Goal: Complete application form: Complete application form

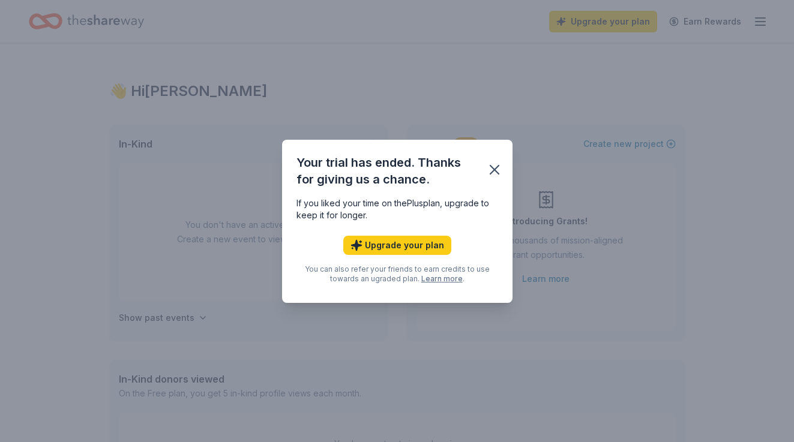
click at [492, 169] on icon "button" at bounding box center [494, 169] width 17 height 17
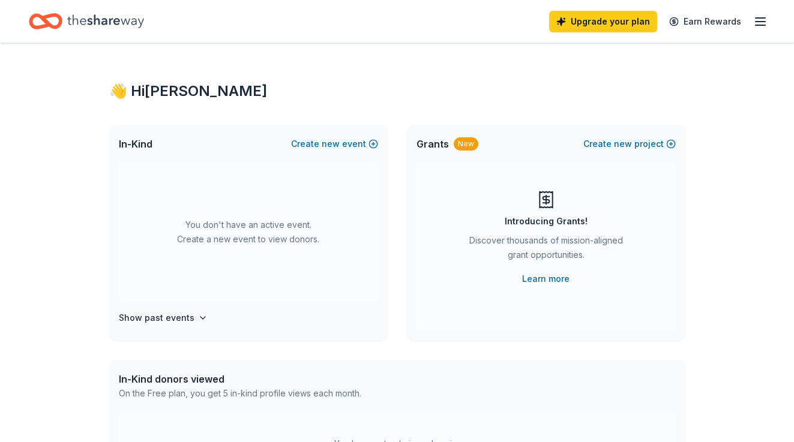
click at [114, 17] on icon "Home" at bounding box center [105, 21] width 77 height 25
click at [120, 23] on icon "Home" at bounding box center [105, 21] width 77 height 25
click at [48, 17] on icon "Home" at bounding box center [51, 21] width 19 height 12
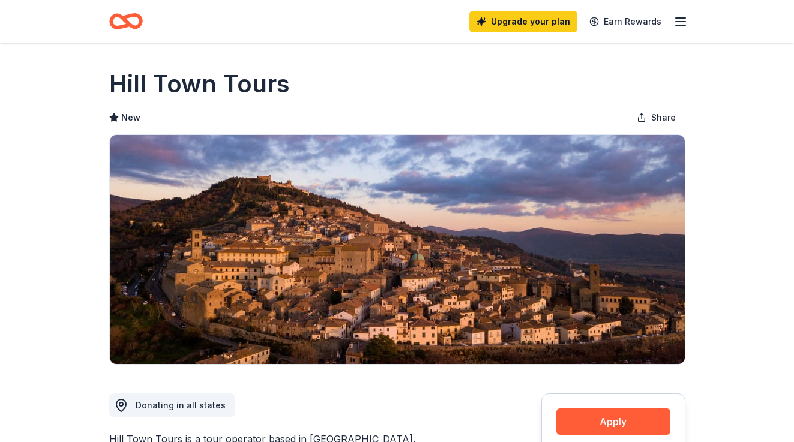
click at [681, 23] on icon "button" at bounding box center [680, 21] width 14 height 14
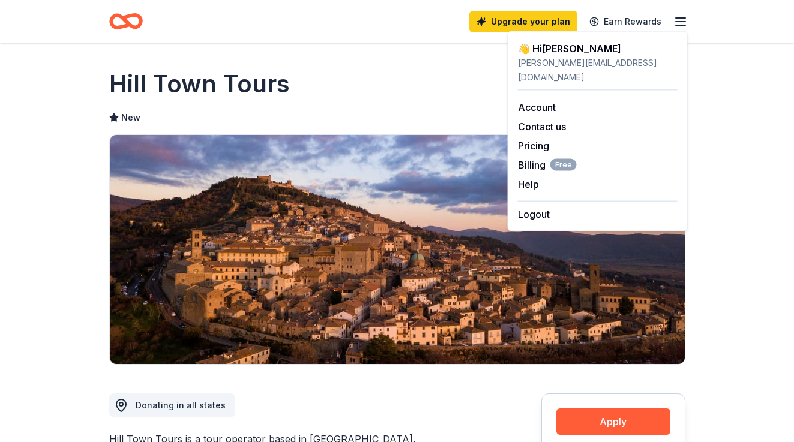
click at [681, 23] on icon "button" at bounding box center [680, 21] width 14 height 14
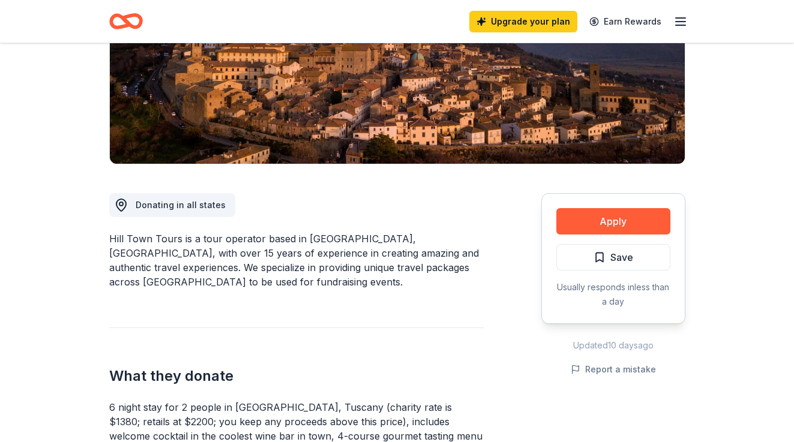
scroll to position [220, 0]
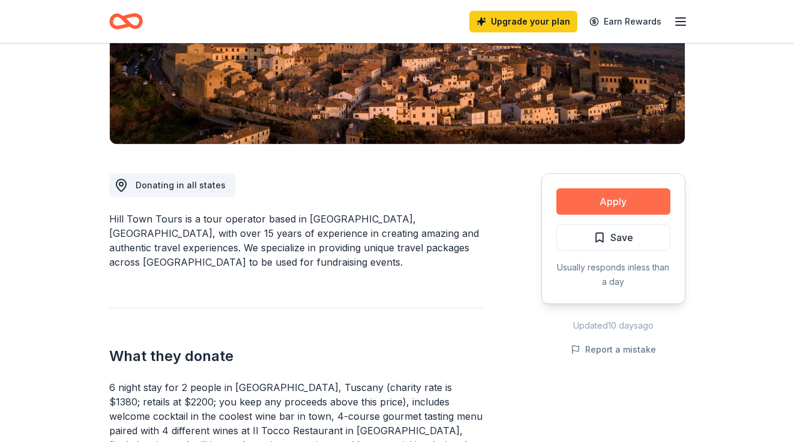
click at [623, 200] on button "Apply" at bounding box center [613, 201] width 114 height 26
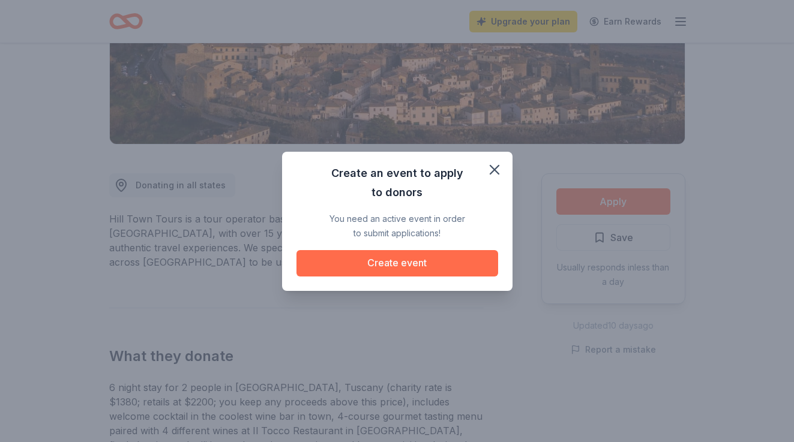
click at [411, 267] on button "Create event" at bounding box center [398, 263] width 202 height 26
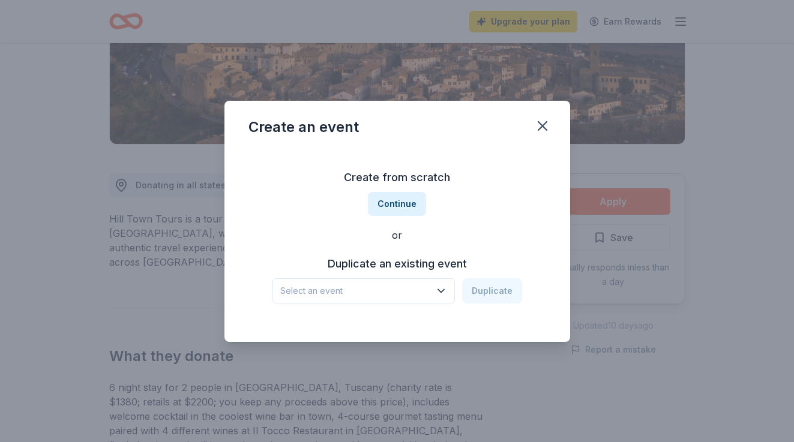
click at [366, 291] on span "Select an event" at bounding box center [355, 291] width 150 height 14
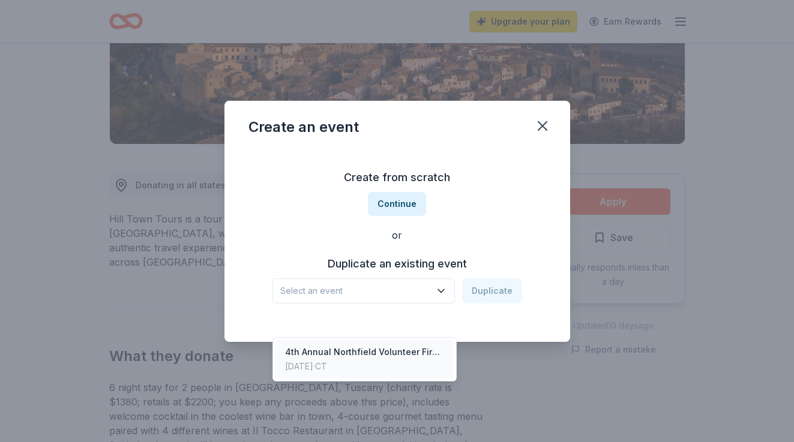
click at [370, 345] on div "4th Annual Northfield Volunteer Fire Company Golf Tournament" at bounding box center [365, 352] width 160 height 14
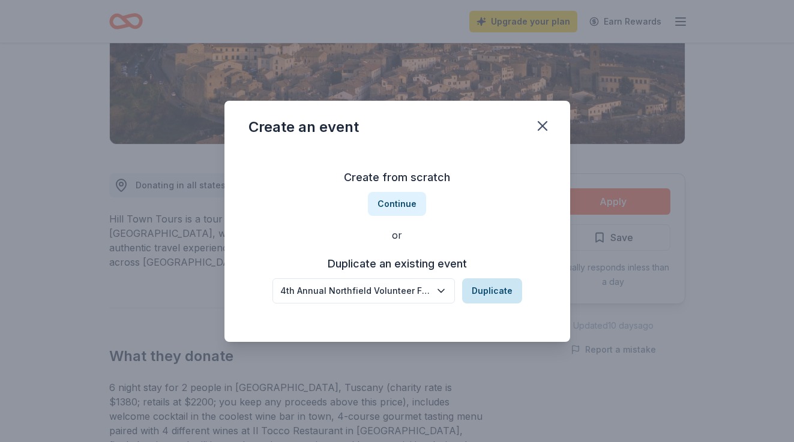
click at [471, 298] on button "Duplicate" at bounding box center [492, 291] width 60 height 25
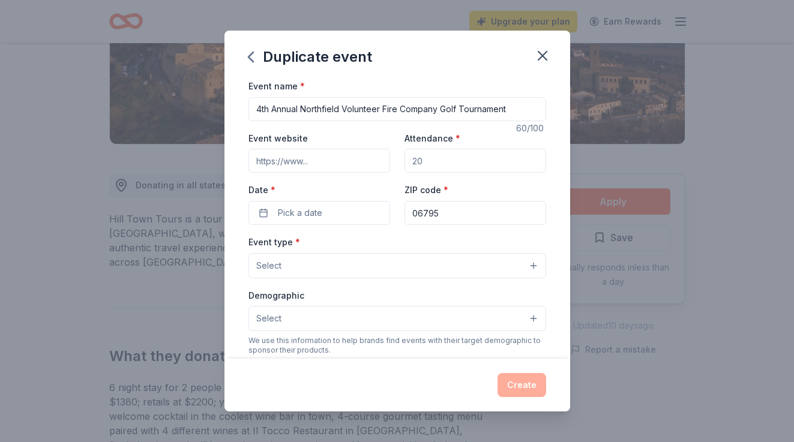
click at [306, 112] on input "4th Annual Northfield Volunteer Fire Company Golf Tournament" at bounding box center [398, 109] width 298 height 24
click at [301, 110] on input "4th Annual Northfield Volunteer Fire Company Golf Tournament" at bounding box center [398, 109] width 298 height 24
drag, startPoint x: 303, startPoint y: 110, endPoint x: 230, endPoint y: 106, distance: 72.8
click at [230, 106] on div "Event name * 4th Annual Northfield Volunteer Fire Company Golf Tournament 60 /1…" at bounding box center [397, 219] width 346 height 280
type input "Northfield Volunteer Fire Company Golf Tournament"
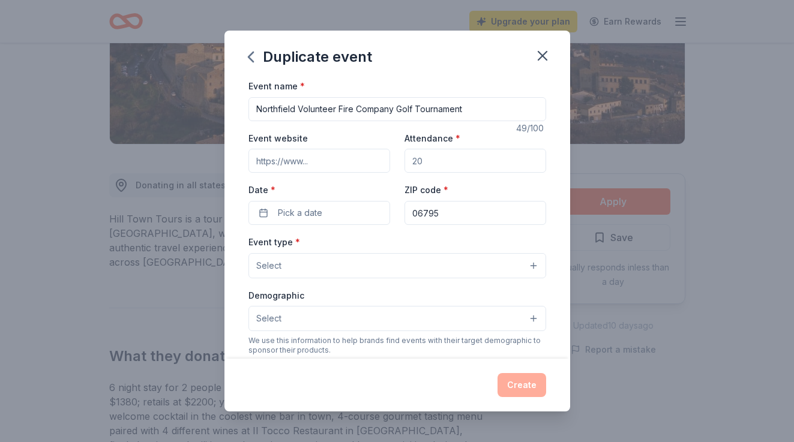
click at [296, 165] on input "Event website" at bounding box center [320, 161] width 142 height 24
paste input "https://www.facebook.com/groups/331458875196704"
type input "https://www.facebook.com/groups/331458875196704"
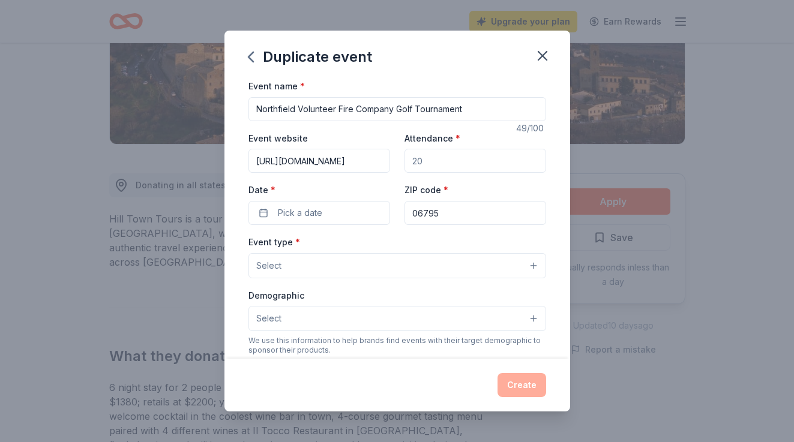
click at [436, 155] on input "Attendance *" at bounding box center [476, 161] width 142 height 24
type input "150"
click at [312, 212] on span "Pick a date" at bounding box center [300, 213] width 44 height 14
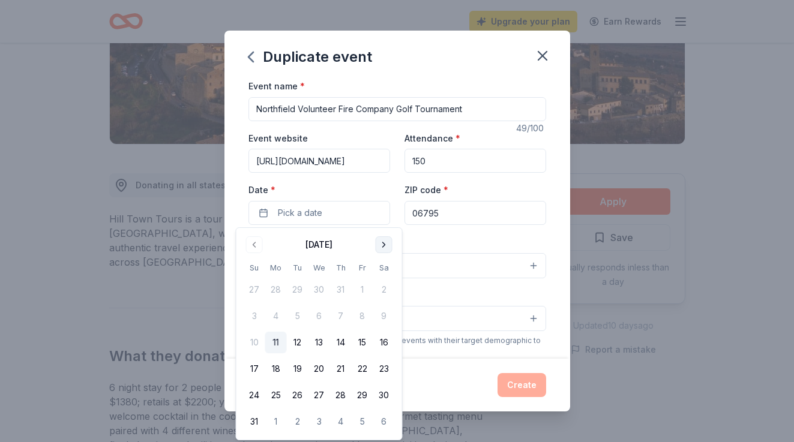
click at [390, 245] on button "Go to next month" at bounding box center [384, 245] width 17 height 17
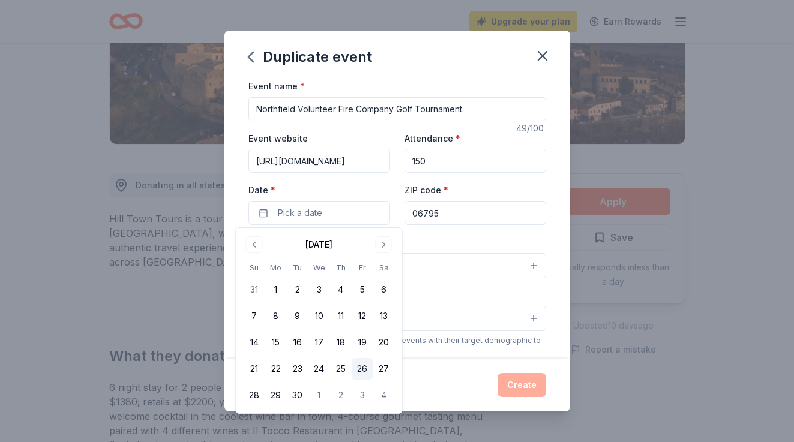
click at [367, 368] on button "26" at bounding box center [363, 369] width 22 height 22
click at [486, 250] on div "Event type * Select" at bounding box center [398, 257] width 298 height 44
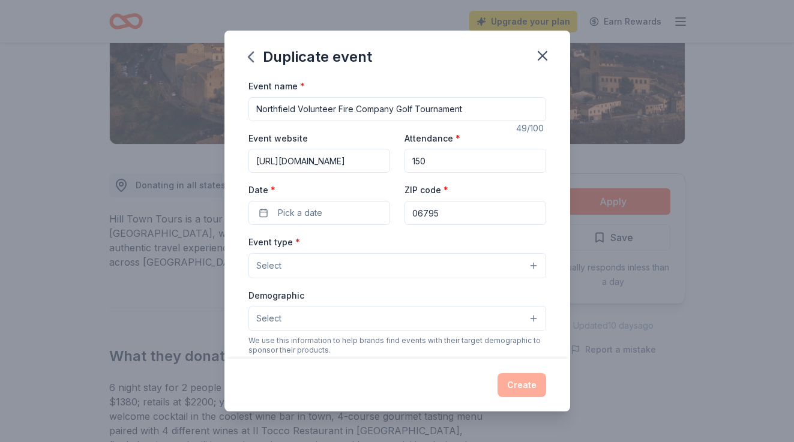
click at [447, 273] on button "Select" at bounding box center [398, 265] width 298 height 25
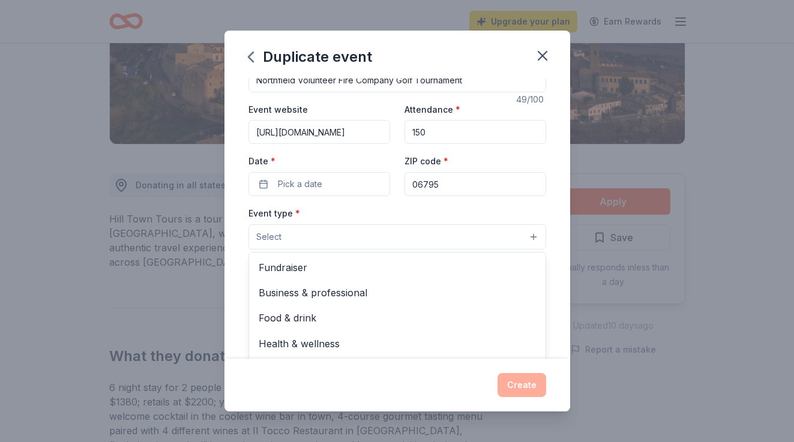
scroll to position [34, 0]
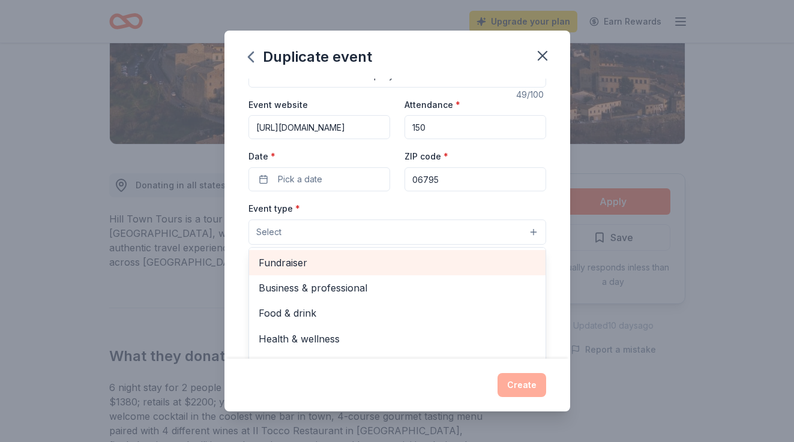
click at [395, 261] on span "Fundraiser" at bounding box center [397, 263] width 277 height 16
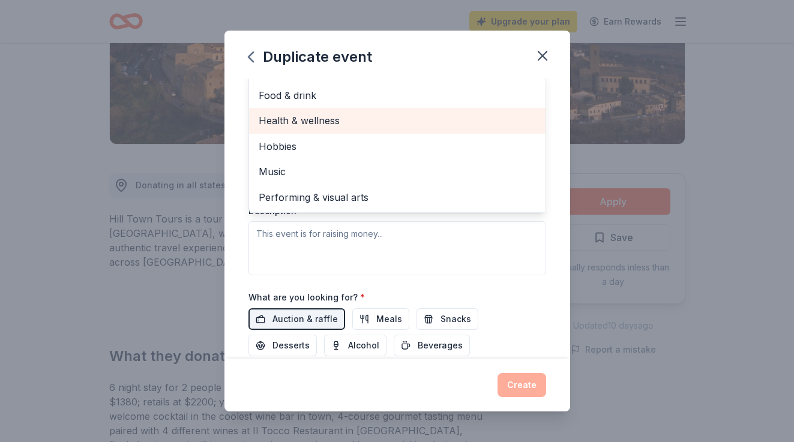
scroll to position [412, 0]
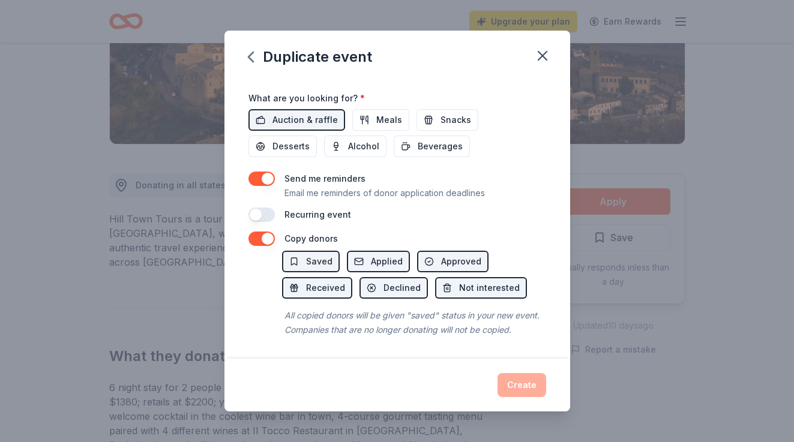
click at [511, 223] on div "Event name * Northfield Volunteer Fire Company Golf Tournament 49 /100 Event we…" at bounding box center [397, 219] width 346 height 280
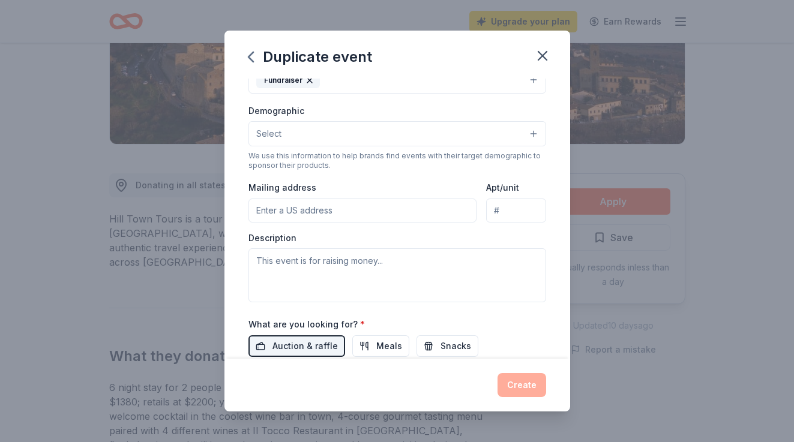
scroll to position [188, 0]
click at [328, 133] on button "Select" at bounding box center [398, 131] width 298 height 25
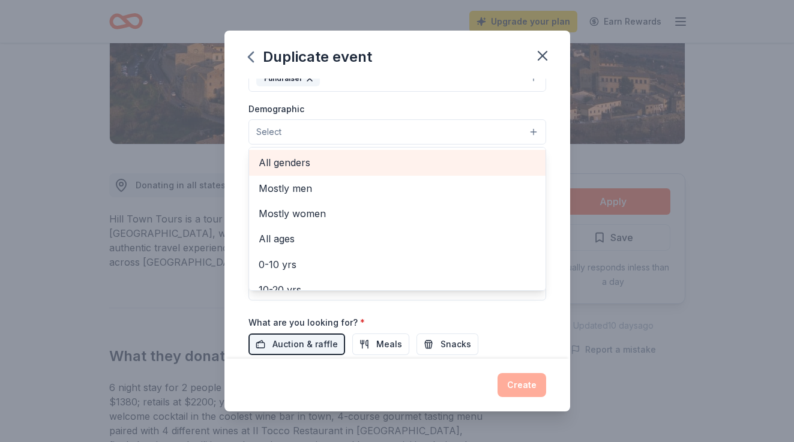
click at [323, 162] on span "All genders" at bounding box center [397, 163] width 277 height 16
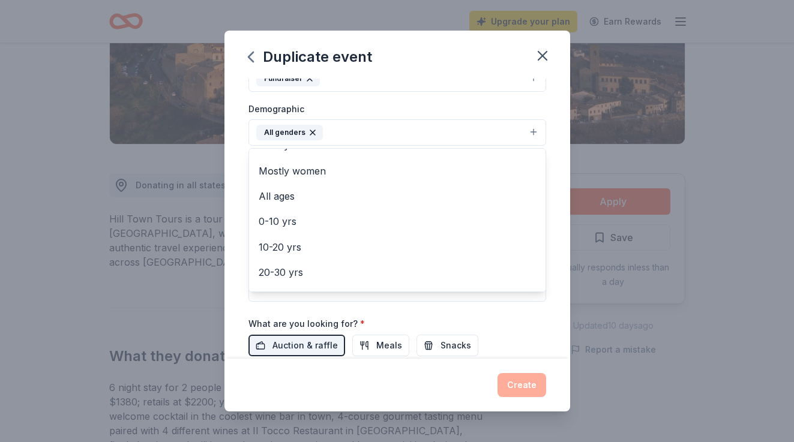
scroll to position [13, 0]
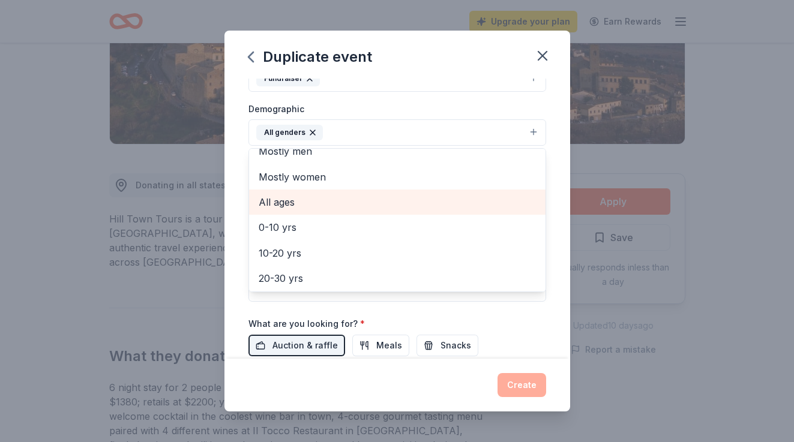
click at [286, 206] on span "All ages" at bounding box center [397, 202] width 277 height 16
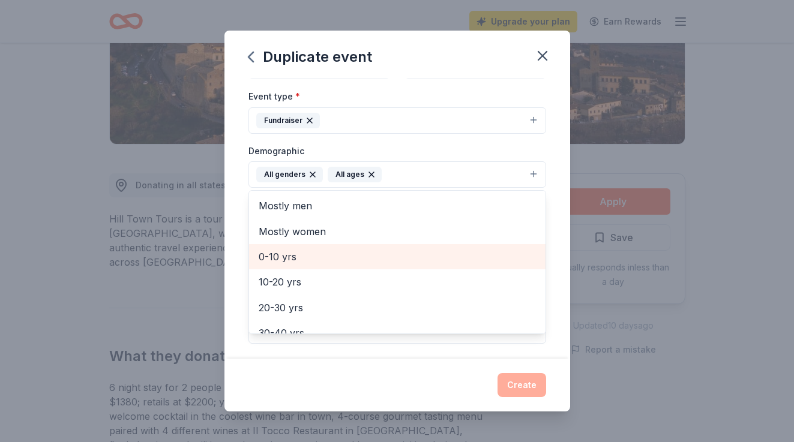
scroll to position [108, 0]
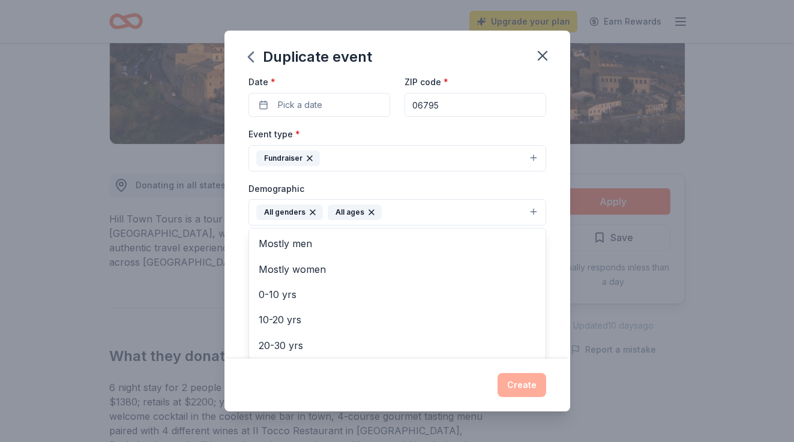
click at [243, 237] on div "Event name * Northfield Volunteer Fire Company Golf Tournament 49 /100 Event we…" at bounding box center [397, 219] width 346 height 280
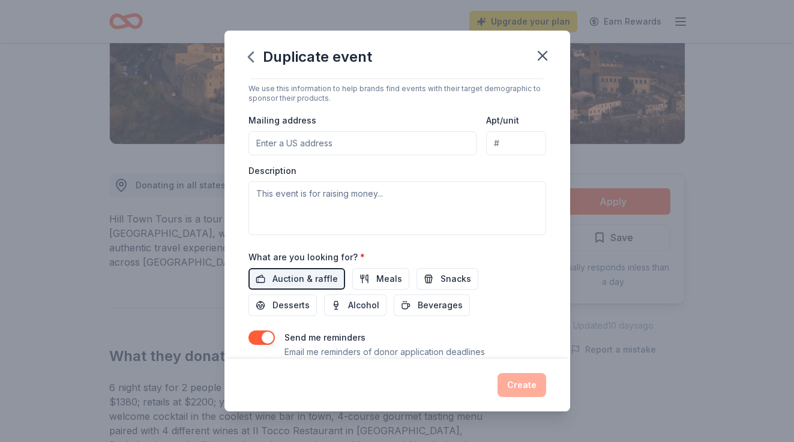
scroll to position [253, 0]
click at [291, 163] on div "Event type * Fundraiser Demographic All genders All ages We use this informatio…" at bounding box center [398, 108] width 298 height 255
click at [291, 148] on input "Mailing address" at bounding box center [363, 145] width 229 height 24
type input "13 Johnnycake Lane, New Hartford, CT, 06057"
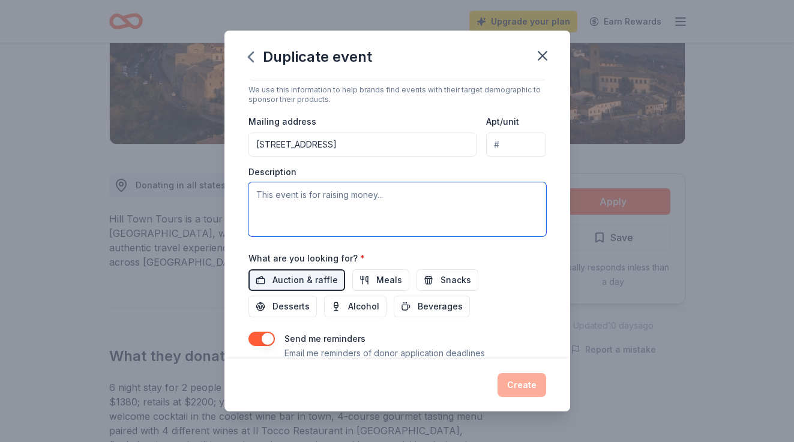
click at [278, 214] on textarea at bounding box center [398, 209] width 298 height 54
paste textarea "The mission of the Northfield Volunteer Fire Company (EIN 06-1420265) is to pro…"
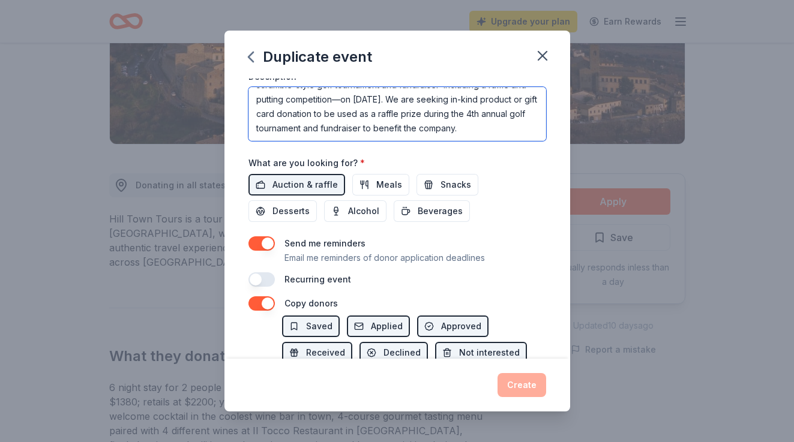
scroll to position [414, 0]
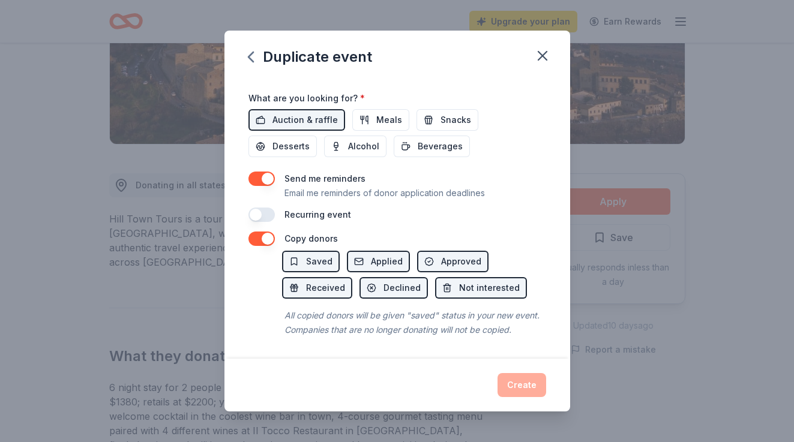
type textarea "The mission of the Northfield Volunteer Fire Company (EIN 06-1420265) is to pro…"
click at [266, 182] on button "button" at bounding box center [262, 179] width 26 height 14
click at [258, 240] on button "button" at bounding box center [262, 239] width 26 height 14
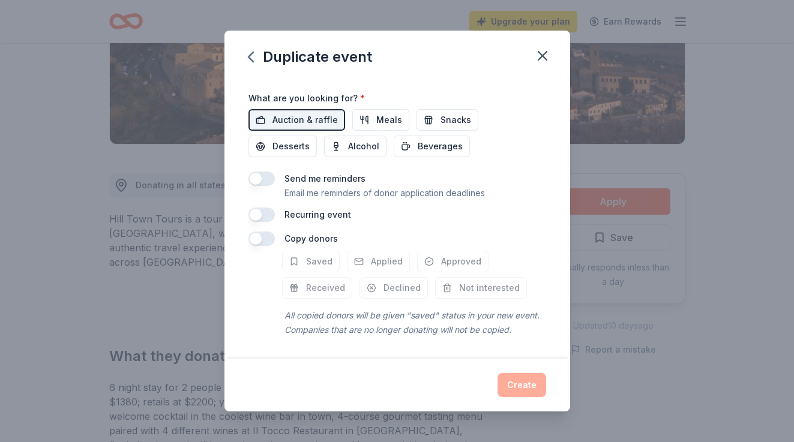
click at [253, 238] on button "button" at bounding box center [262, 239] width 26 height 14
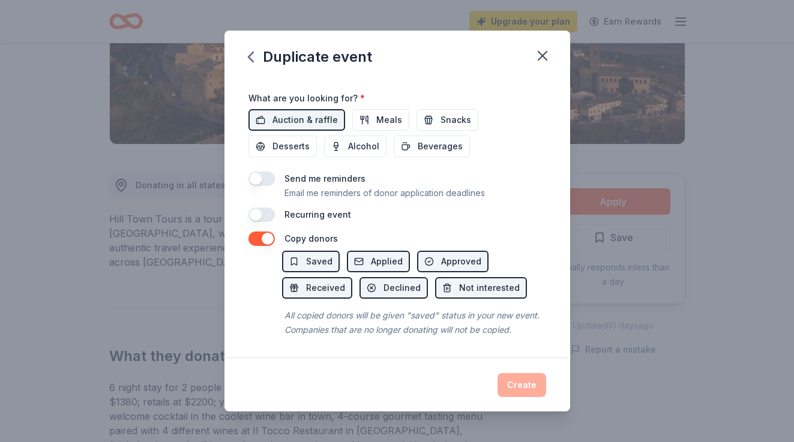
click at [525, 390] on div "Create" at bounding box center [398, 385] width 298 height 24
click at [265, 179] on button "button" at bounding box center [262, 179] width 26 height 14
click at [259, 182] on button "button" at bounding box center [262, 179] width 26 height 14
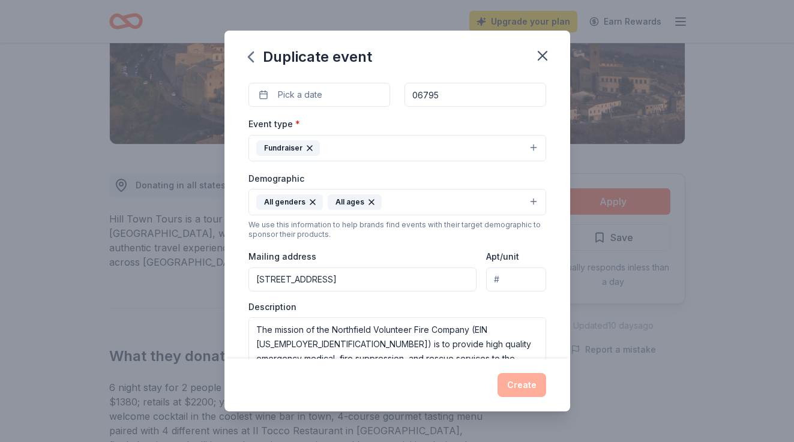
scroll to position [96, 0]
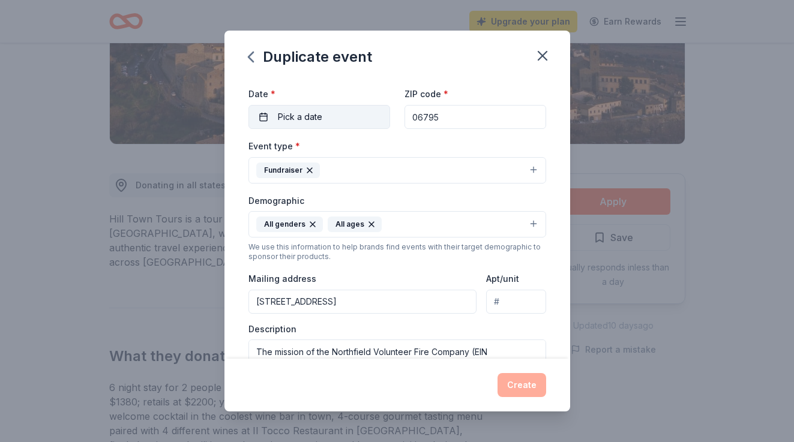
click at [339, 119] on button "Pick a date" at bounding box center [320, 117] width 142 height 24
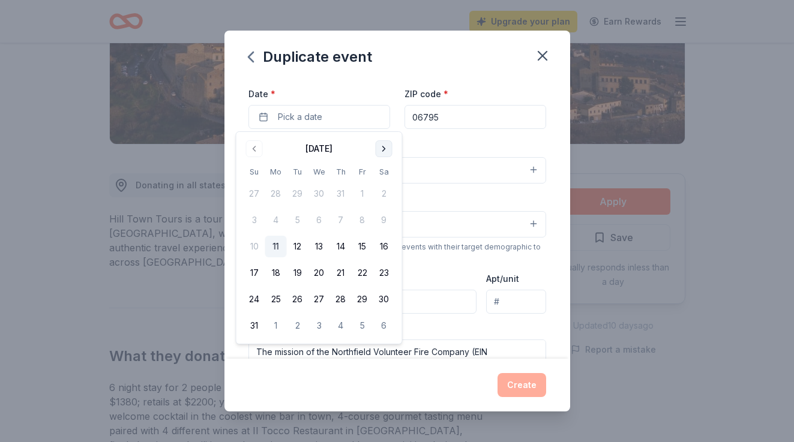
click at [387, 154] on button "Go to next month" at bounding box center [384, 148] width 17 height 17
click at [359, 273] on button "26" at bounding box center [363, 273] width 22 height 22
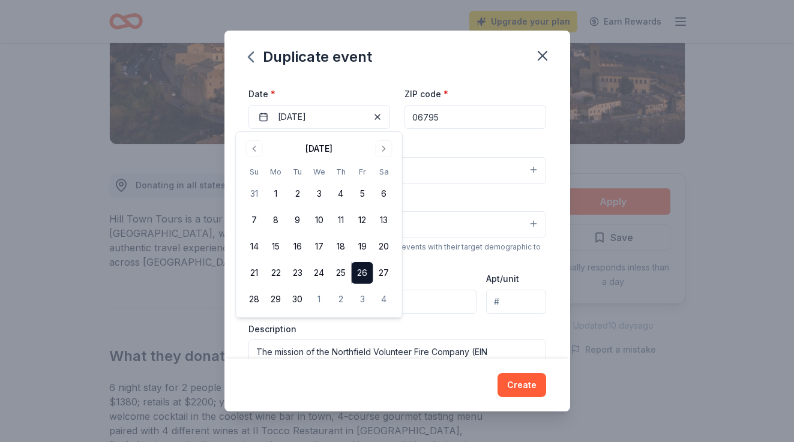
click at [462, 142] on div "Event type * Fundraiser" at bounding box center [398, 161] width 298 height 45
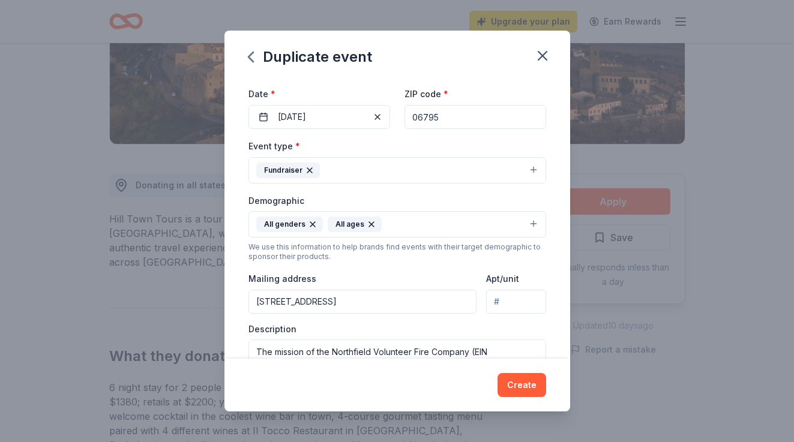
scroll to position [414, 0]
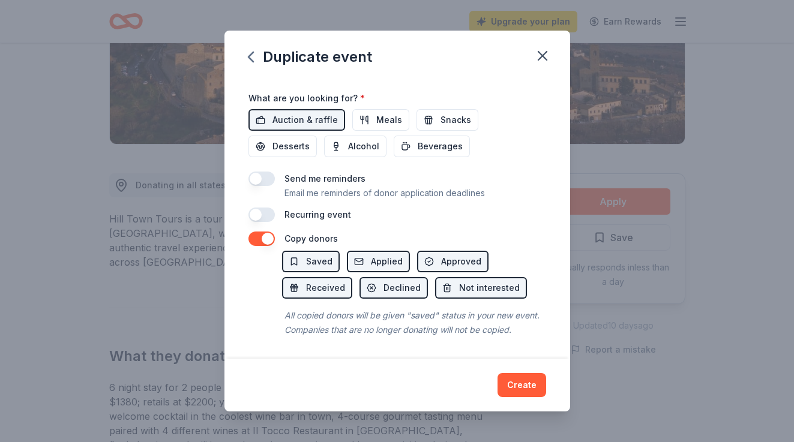
click at [267, 238] on button "button" at bounding box center [262, 239] width 26 height 14
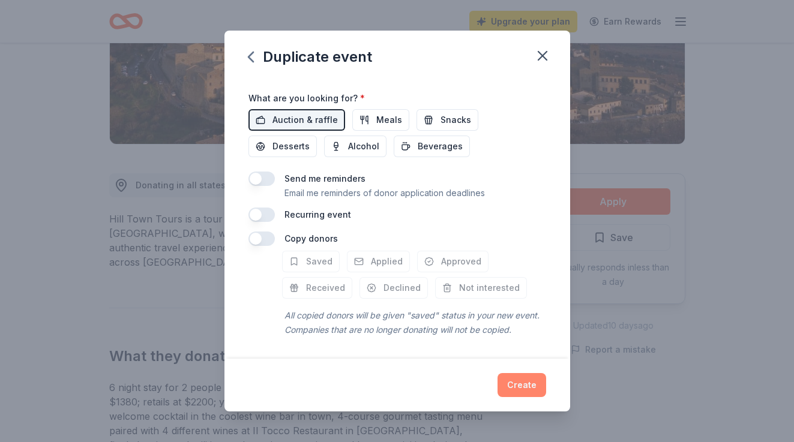
click at [526, 385] on button "Create" at bounding box center [522, 385] width 49 height 24
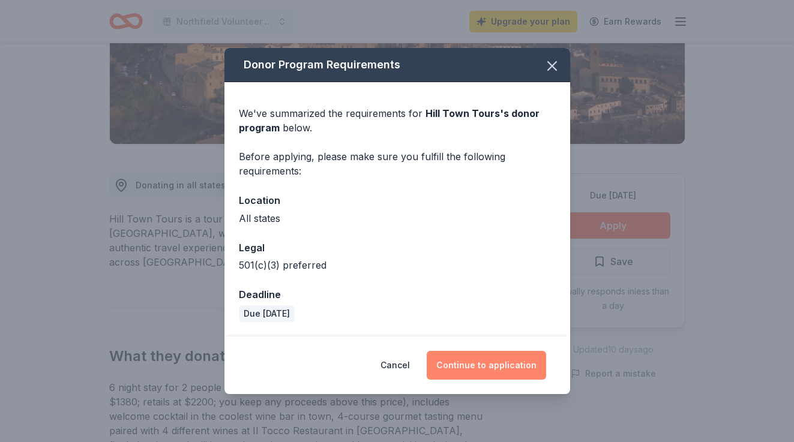
click at [468, 363] on button "Continue to application" at bounding box center [486, 365] width 119 height 29
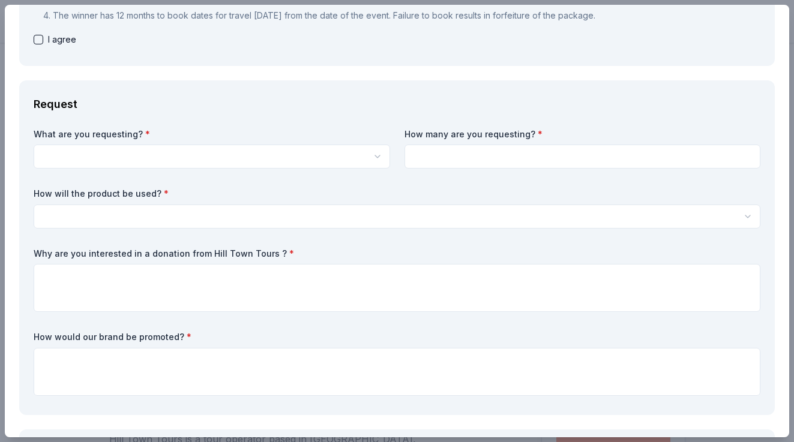
click at [155, 157] on html "Northfield Volunteer Fire Company Golf Tournament Upgrade your plan Earn Reward…" at bounding box center [397, 221] width 794 height 442
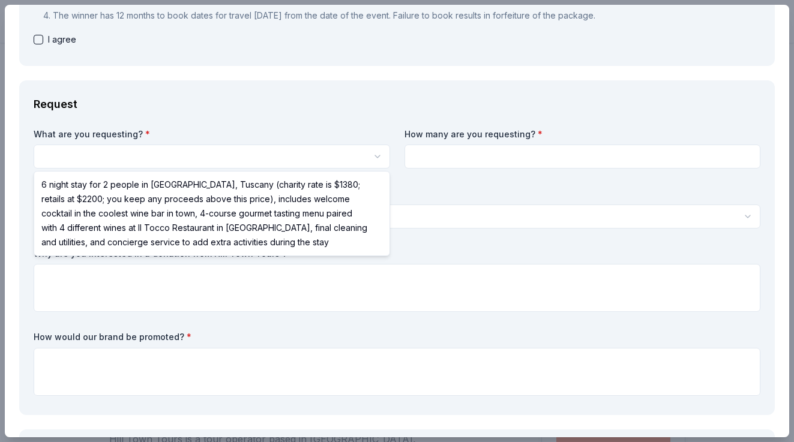
select select "6 night stay for 2 people in [GEOGRAPHIC_DATA], Tuscany (charity rate is $1380;…"
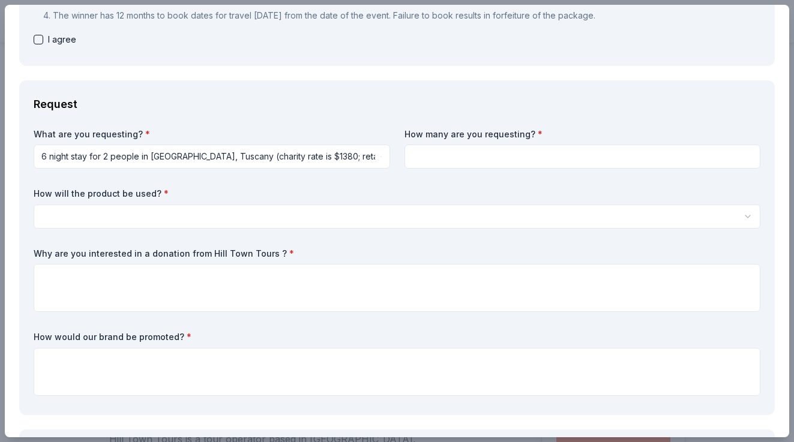
click at [522, 162] on input at bounding box center [583, 157] width 357 height 24
type input "1"
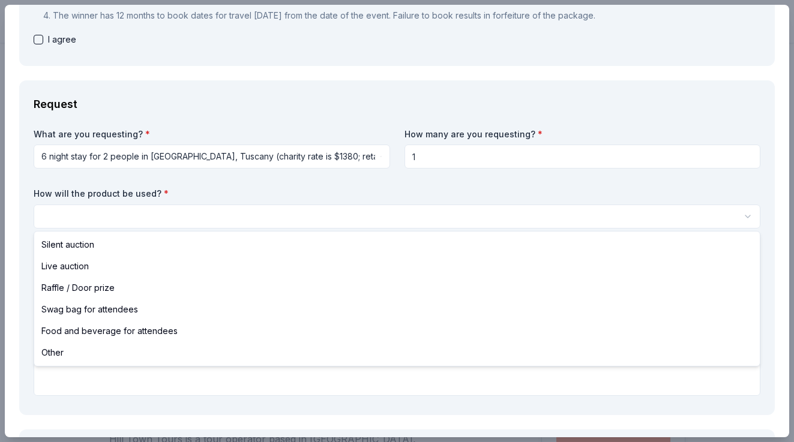
click at [187, 220] on html "Northfield Volunteer Fire Company Golf Tournament Save Apply Due in 31 days Sha…" at bounding box center [397, 221] width 794 height 442
select select "raffleDoorPrize"
click at [137, 223] on html "Northfield Volunteer Fire Company Golf Tournament Save Apply Due in 31 days Sha…" at bounding box center [397, 221] width 794 height 442
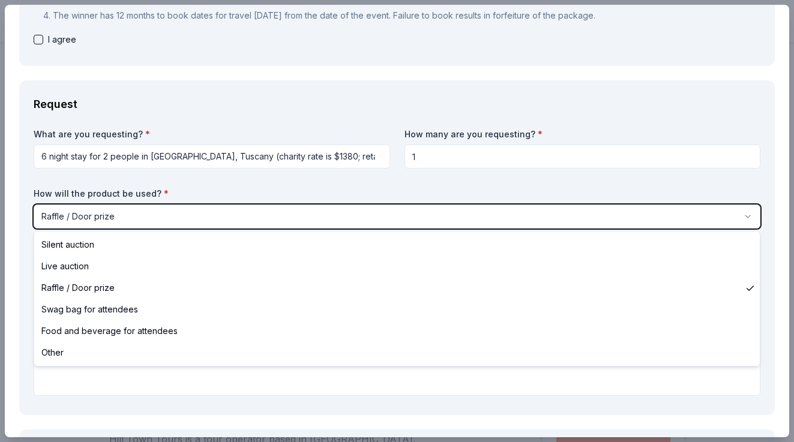
click at [137, 223] on html "Northfield Volunteer Fire Company Golf Tournament Save Apply Due in 31 days Sha…" at bounding box center [397, 221] width 794 height 442
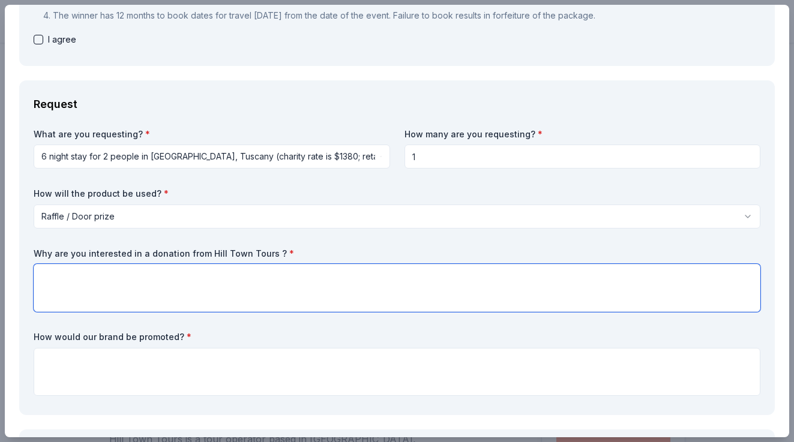
click at [128, 294] on textarea at bounding box center [397, 288] width 727 height 48
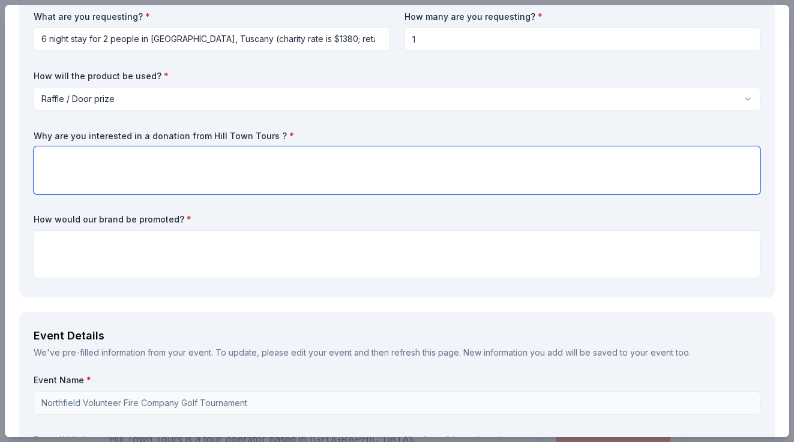
scroll to position [343, 0]
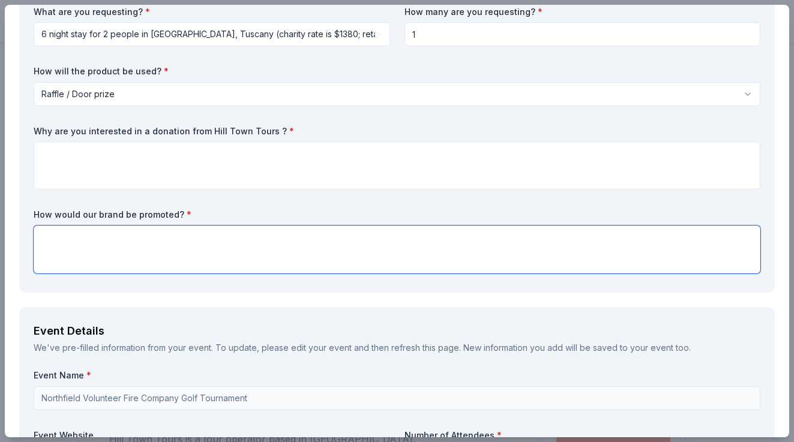
click at [118, 263] on textarea at bounding box center [397, 250] width 727 height 48
type textarea "Social media, event signage"
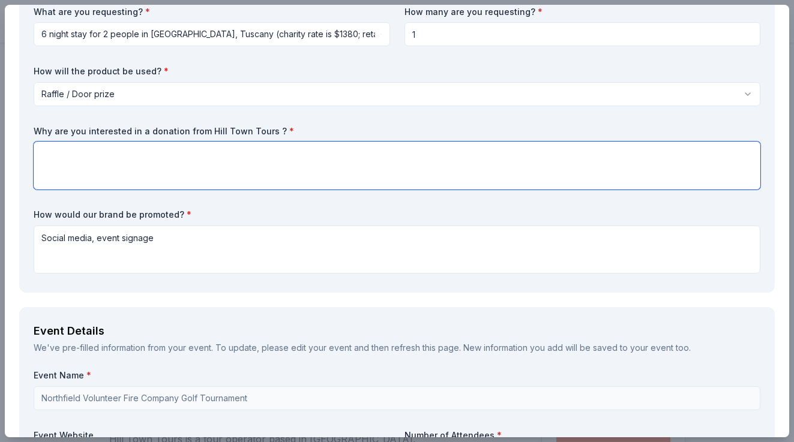
click at [157, 185] on textarea at bounding box center [397, 166] width 727 height 48
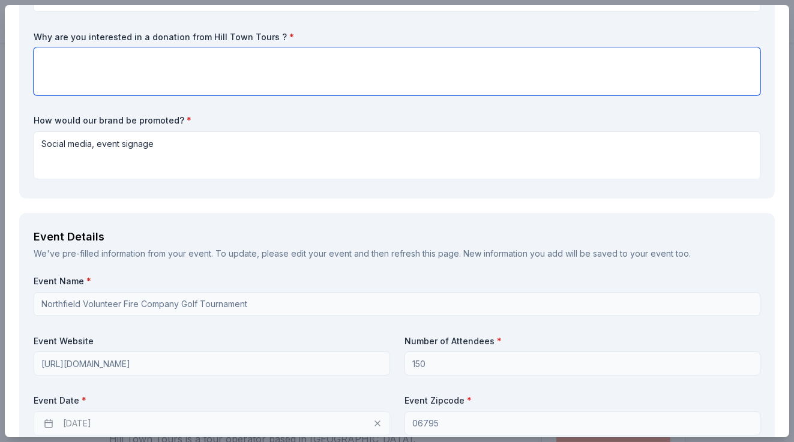
scroll to position [458, 0]
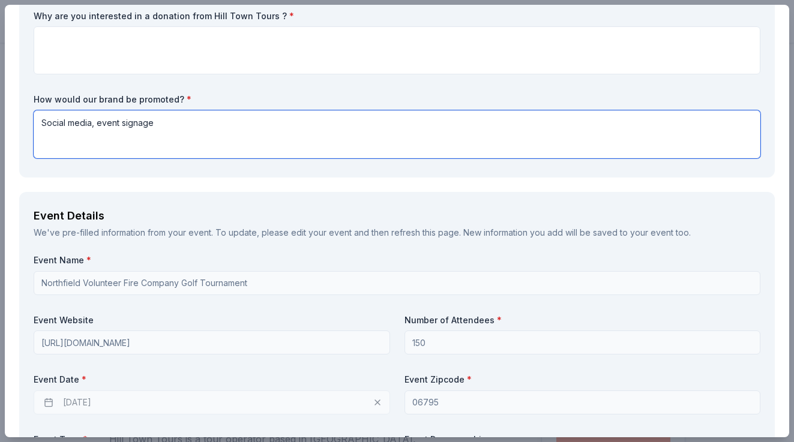
click at [131, 144] on textarea "Social media, event signage" at bounding box center [397, 134] width 727 height 48
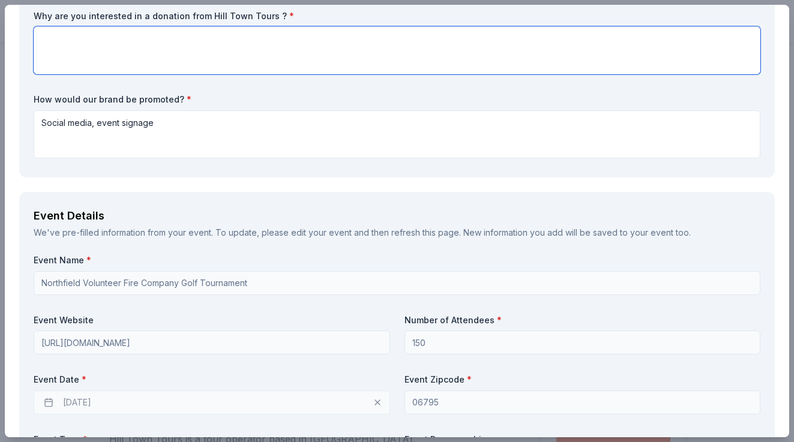
click at [124, 71] on textarea at bounding box center [397, 50] width 727 height 48
paste textarea "While we do receive a yearly town stipend that is the equivalent of 1 full time…"
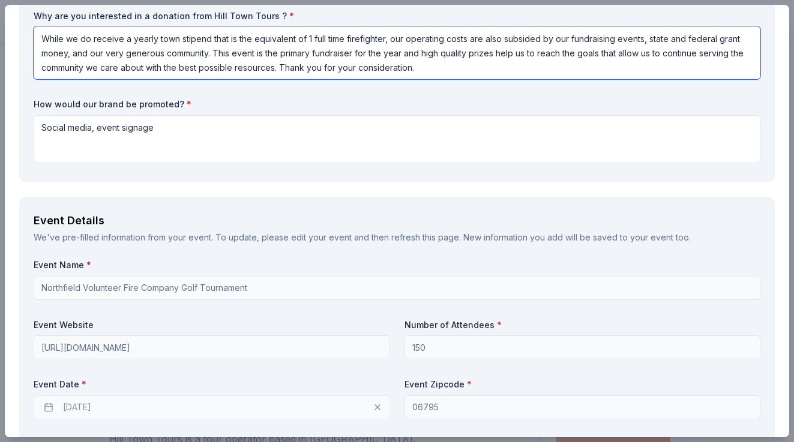
click at [281, 67] on textarea "While we do receive a yearly town stipend that is the equivalent of 1 full time…" at bounding box center [397, 52] width 727 height 53
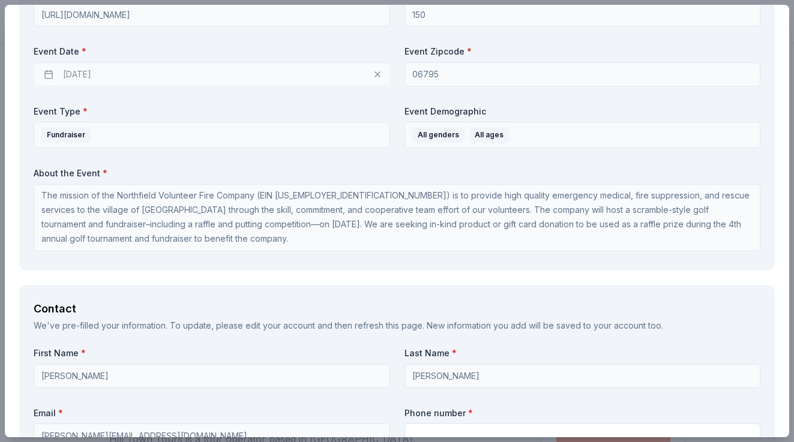
scroll to position [1030, 0]
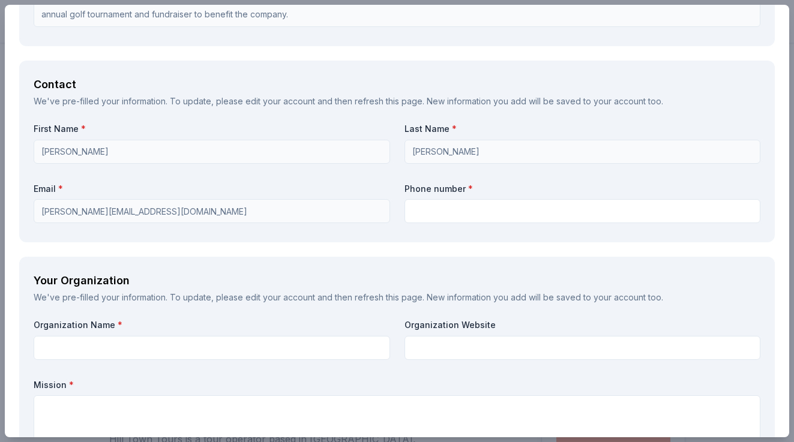
type textarea "While we do receive a yearly town stipend that is the equivalent of 1 full time…"
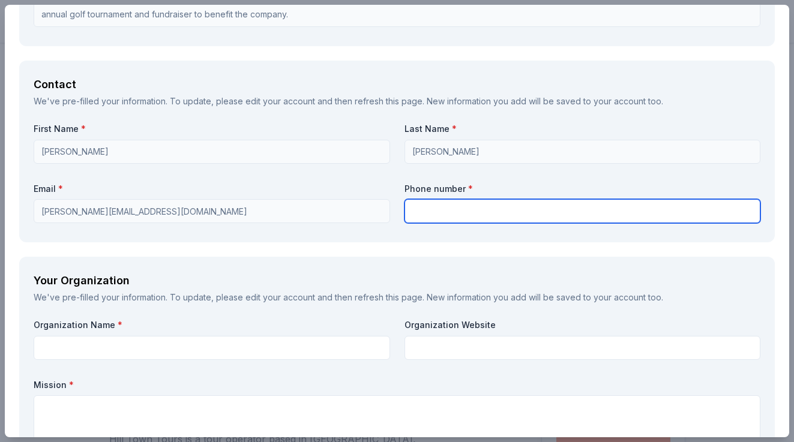
click at [428, 211] on input "text" at bounding box center [583, 211] width 357 height 24
type input "4012616759"
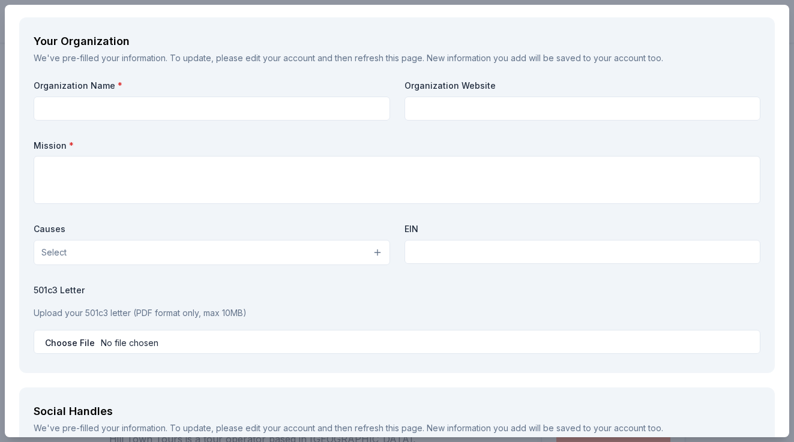
scroll to position [1269, 0]
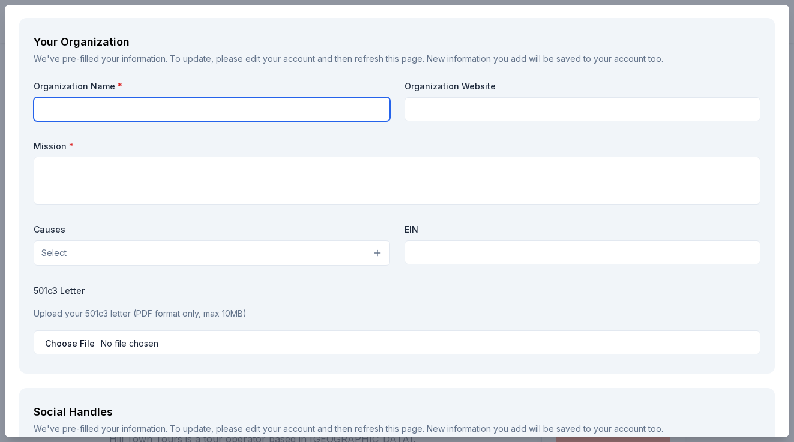
click at [209, 104] on input "text" at bounding box center [212, 109] width 357 height 24
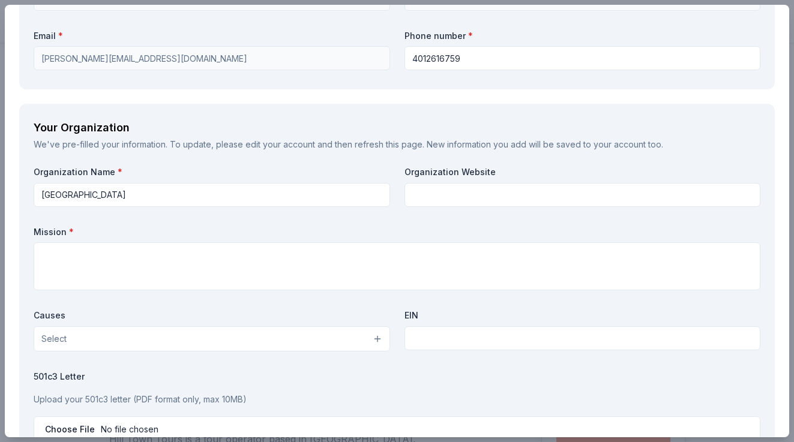
scroll to position [1183, 0]
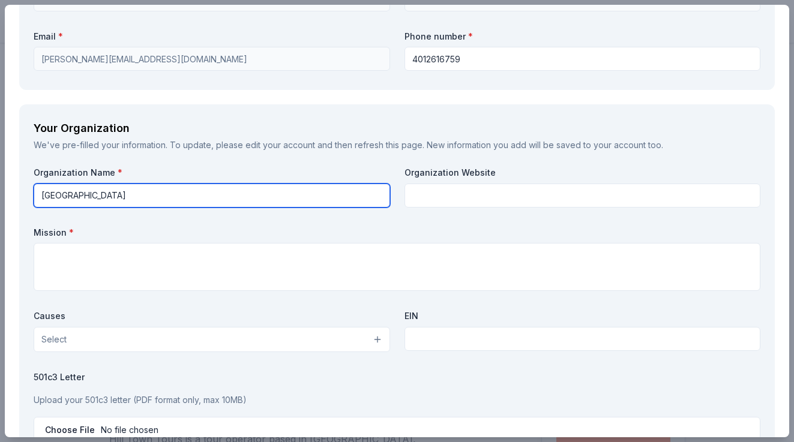
click at [129, 196] on input "Northfield" at bounding box center [212, 196] width 357 height 24
type input "Northfield Volunteer Fire Company"
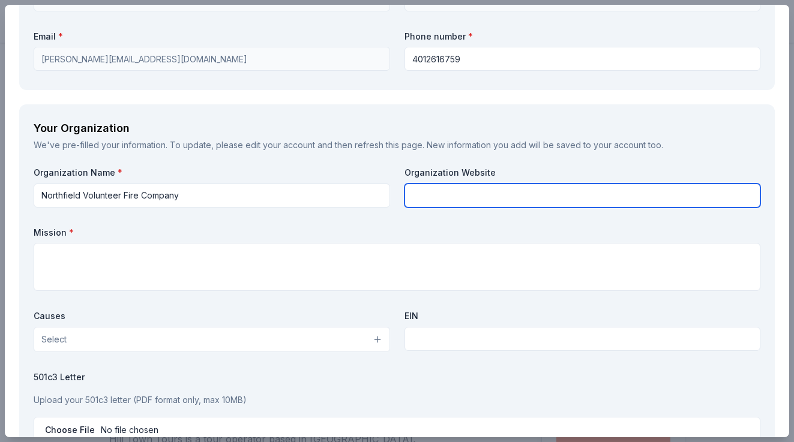
paste input "https://www.northfieldfire.org/"
type input "https://www.northfieldfire.org/"
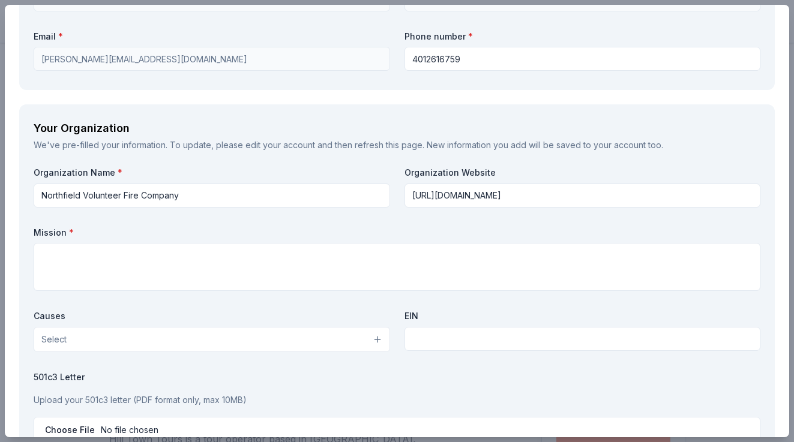
click at [317, 228] on label "Mission *" at bounding box center [397, 233] width 727 height 12
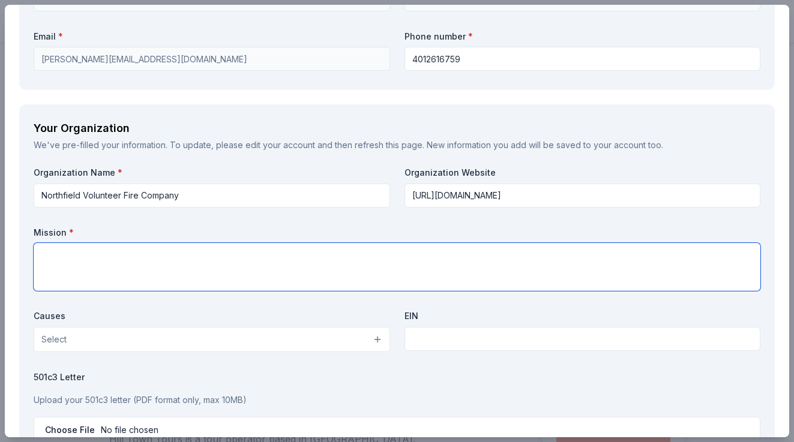
click at [309, 253] on textarea at bounding box center [397, 267] width 727 height 48
paste textarea "The mission of the Northfield Volunteer Fire Company (EIN 06-1420265) is to pro…"
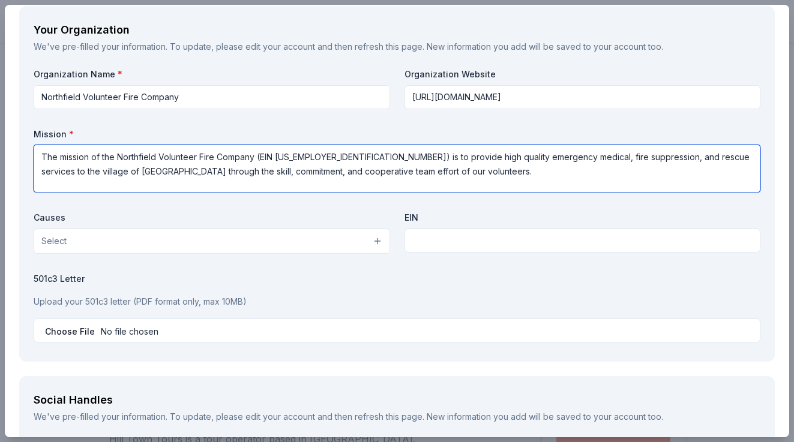
type textarea "The mission of the Northfield Volunteer Fire Company (EIN 06-1420265) is to pro…"
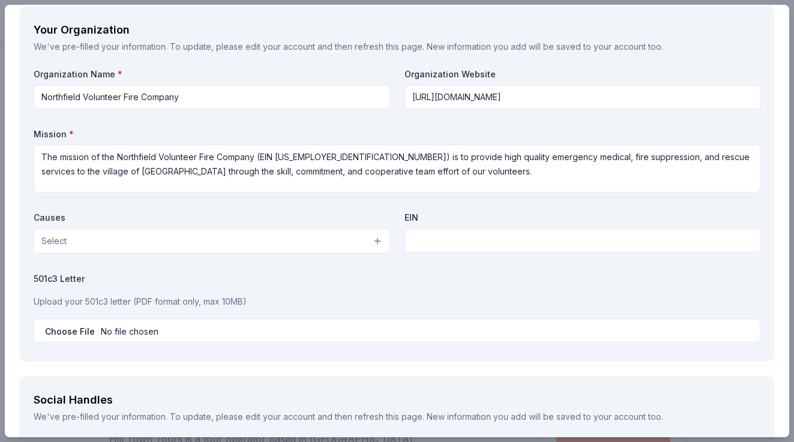
click at [253, 242] on button "Select" at bounding box center [212, 241] width 357 height 25
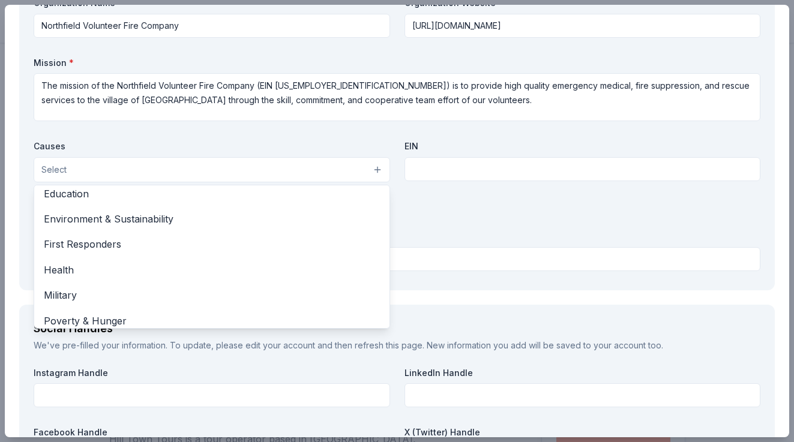
scroll to position [121, 0]
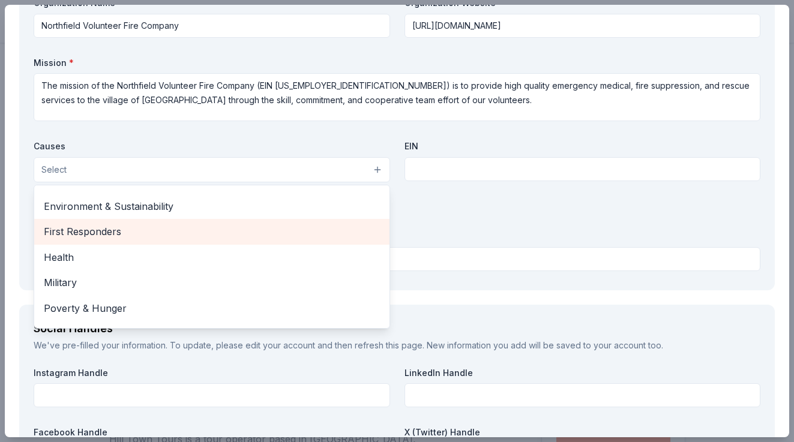
click at [143, 229] on span "First Responders" at bounding box center [212, 232] width 336 height 16
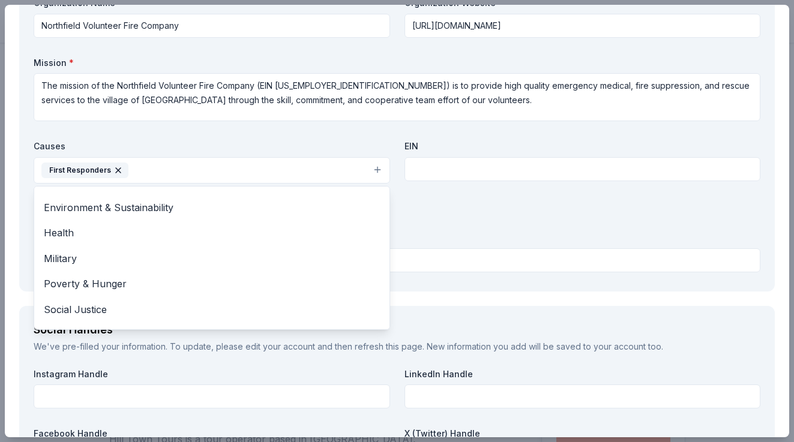
click at [474, 169] on div "Organization Name * Northfield Volunteer Fire Company Organization Website http…" at bounding box center [397, 137] width 727 height 280
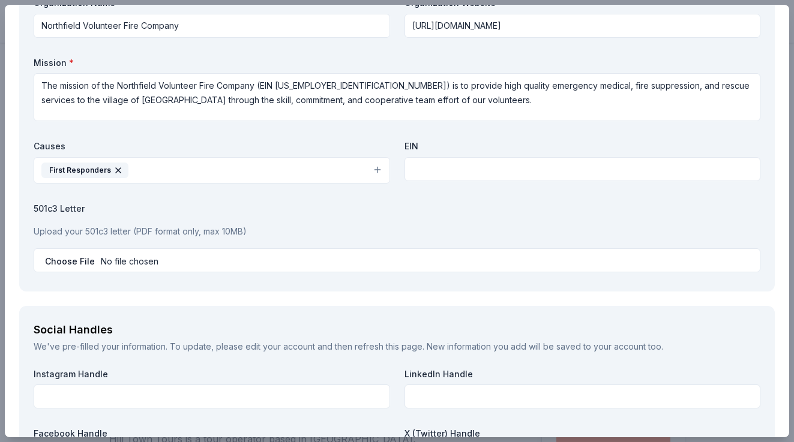
click at [196, 176] on button "First Responders" at bounding box center [212, 170] width 357 height 26
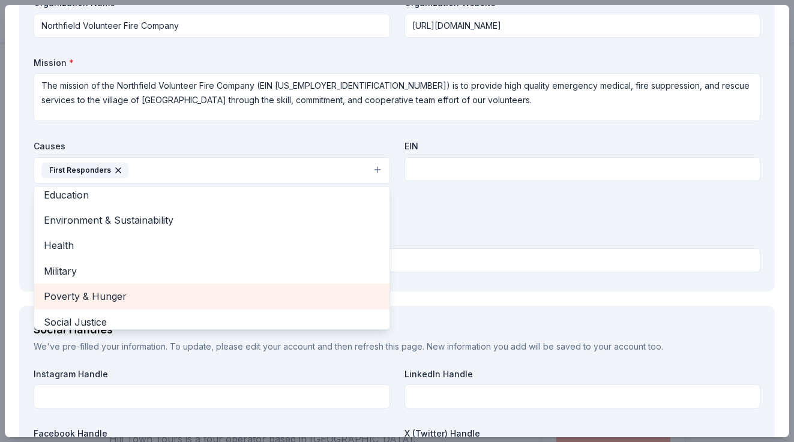
scroll to position [103, 0]
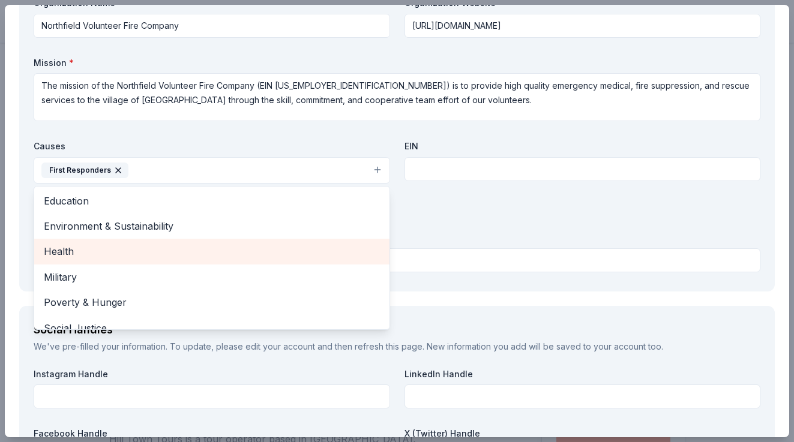
click at [86, 253] on span "Health" at bounding box center [212, 252] width 336 height 16
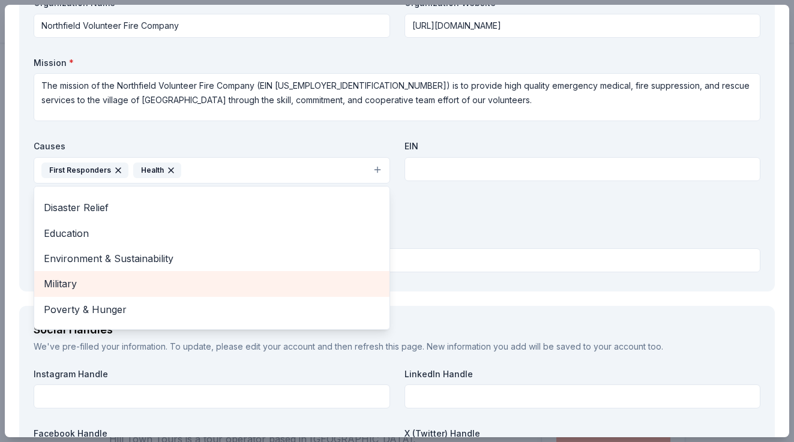
scroll to position [71, 0]
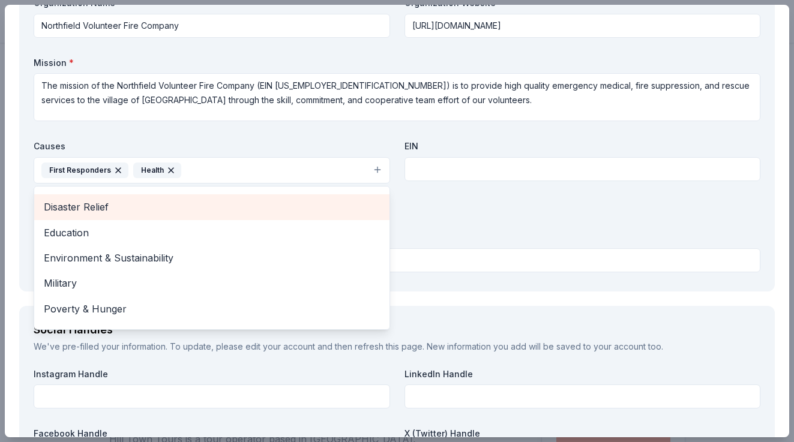
click at [127, 209] on span "Disaster Relief" at bounding box center [212, 207] width 336 height 16
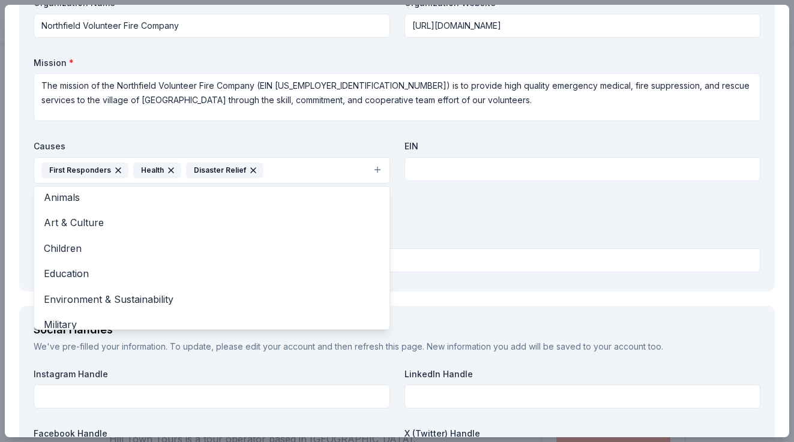
scroll to position [1, 0]
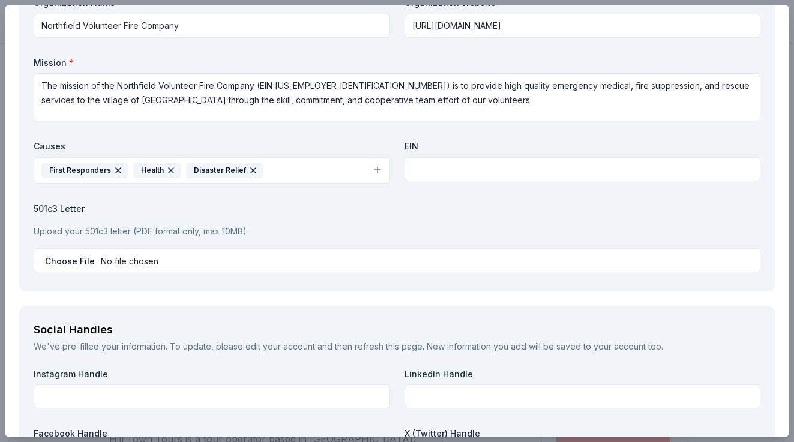
click at [249, 167] on icon "button" at bounding box center [254, 171] width 10 height 10
click at [172, 169] on icon "button" at bounding box center [171, 171] width 10 height 10
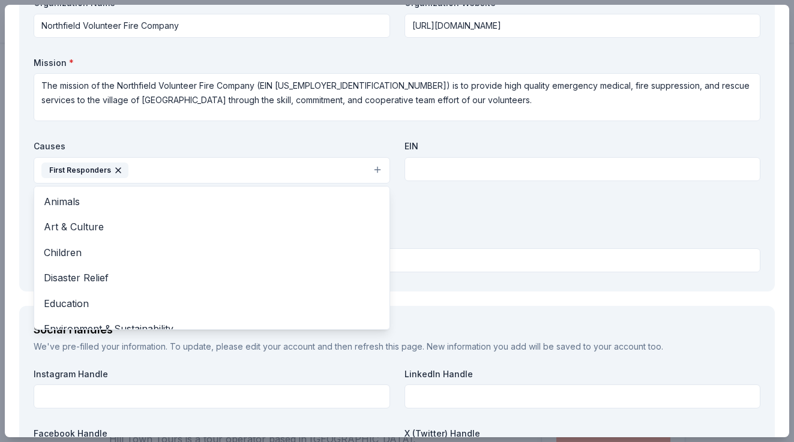
click at [435, 174] on div "Organization Name * Northfield Volunteer Fire Company Organization Website http…" at bounding box center [397, 137] width 727 height 280
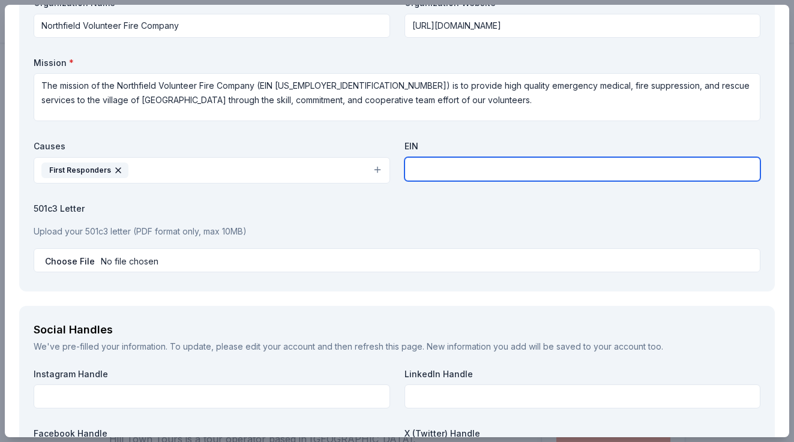
click at [434, 173] on input "text" at bounding box center [583, 169] width 357 height 24
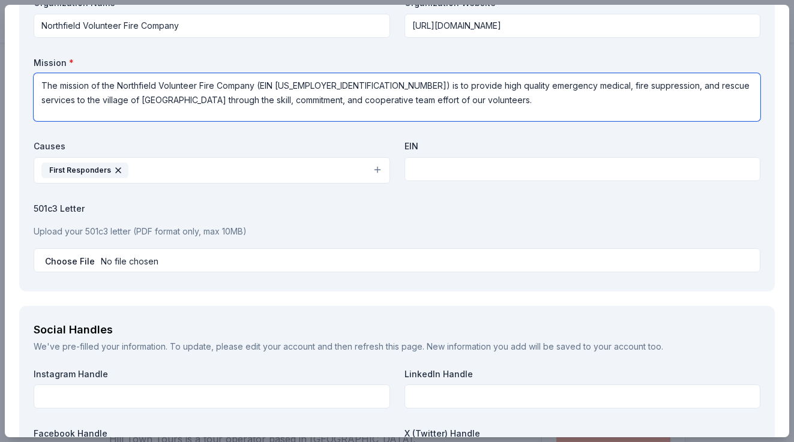
drag, startPoint x: 324, startPoint y: 86, endPoint x: 276, endPoint y: 88, distance: 48.1
click at [276, 88] on textarea "The mission of the Northfield Volunteer Fire Company (EIN 06-1420265) is to pro…" at bounding box center [397, 97] width 727 height 48
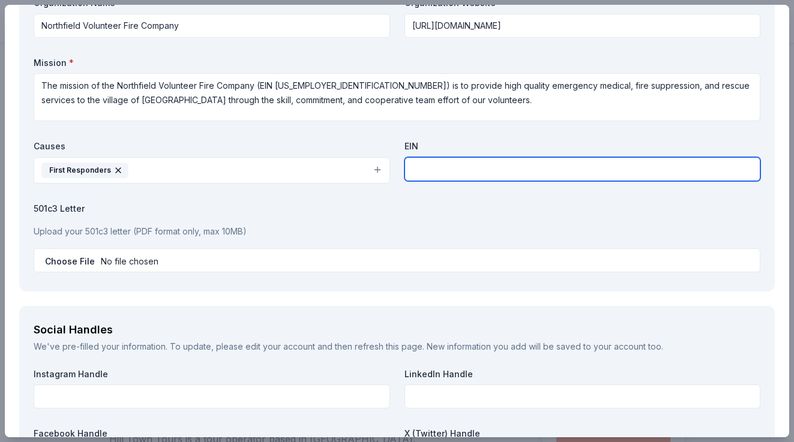
click at [424, 175] on input "text" at bounding box center [583, 169] width 357 height 24
paste input "06-1420265"
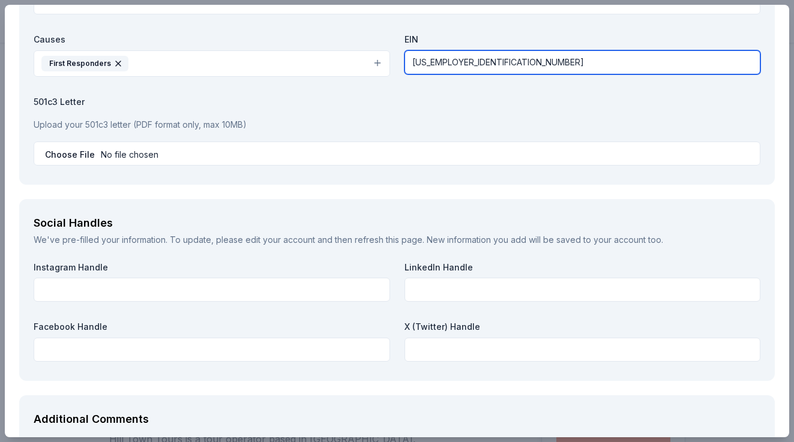
scroll to position [1460, 0]
type input "06-1420265"
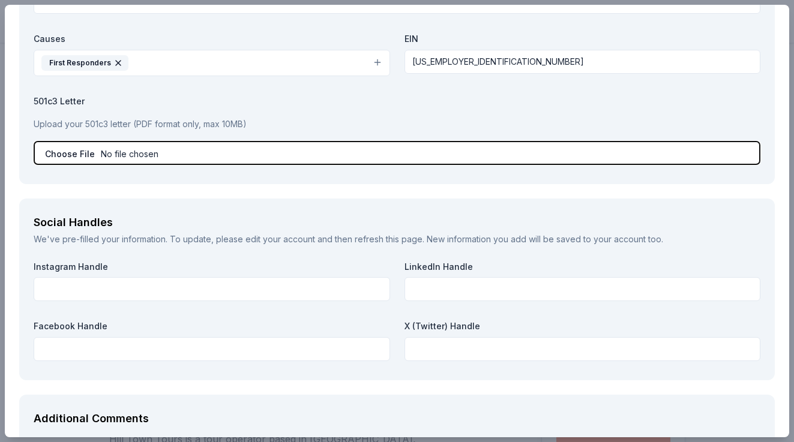
click at [58, 152] on input "file" at bounding box center [397, 153] width 727 height 24
click at [128, 154] on input "file" at bounding box center [397, 153] width 727 height 24
type input "C:\fakepath\NVFC_IRSDetermination.pdf"
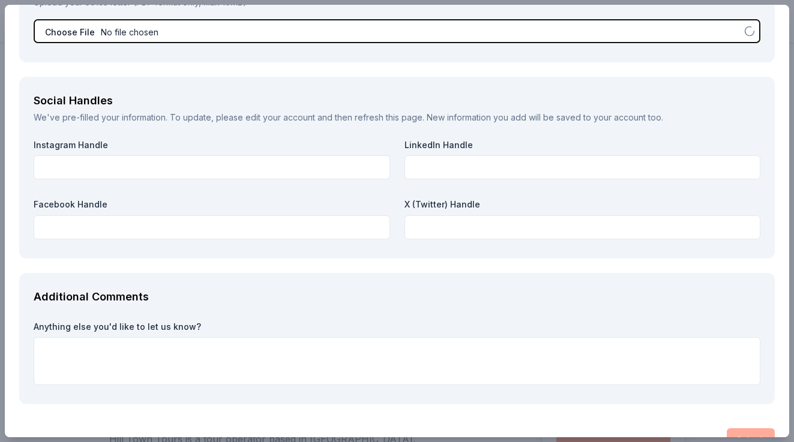
scroll to position [1584, 0]
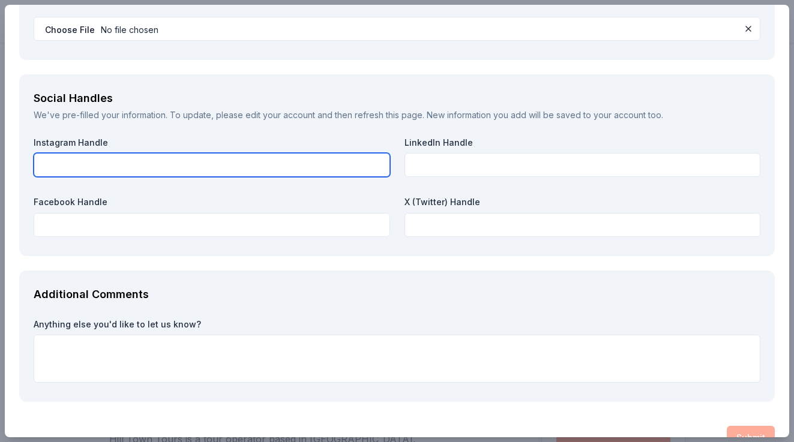
click at [87, 171] on input "text" at bounding box center [212, 165] width 357 height 24
paste input "northfieldfire.ct"
type input "northfieldfire.ct"
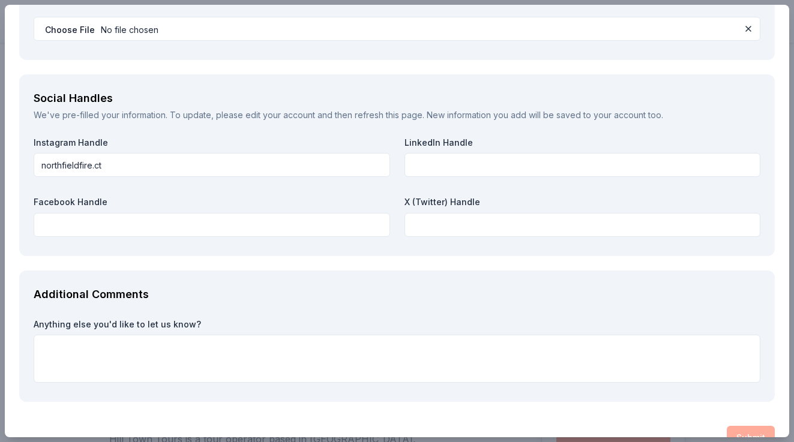
click at [249, 244] on div "Social Handles We've pre-filled your information. To update, please edit your a…" at bounding box center [397, 165] width 756 height 182
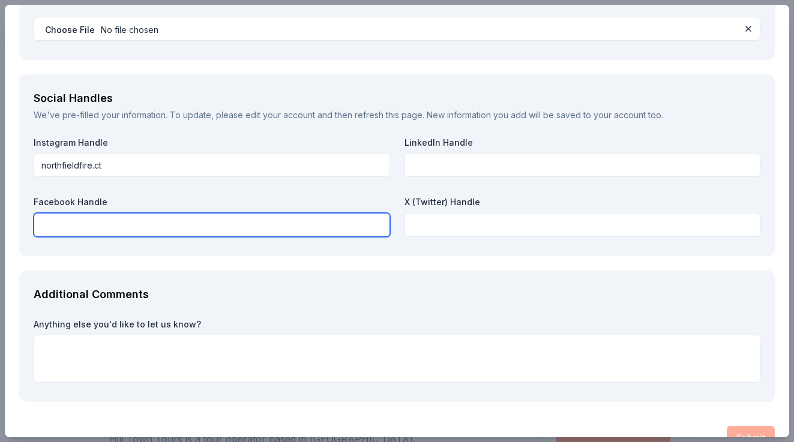
click at [242, 232] on input "text" at bounding box center [212, 225] width 357 height 24
paste input "NorthfieldFireDept"
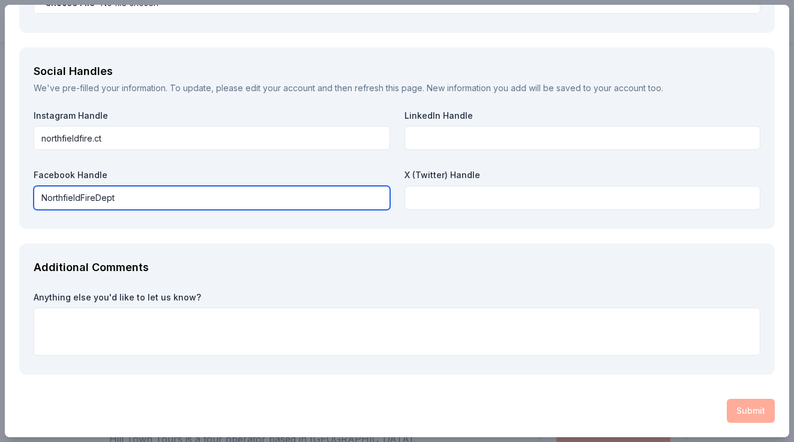
type input "NorthfieldFireDept"
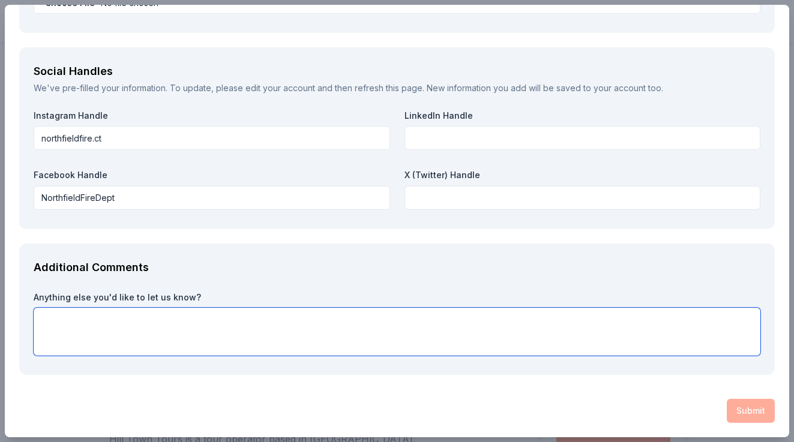
click at [534, 353] on textarea at bounding box center [397, 332] width 727 height 48
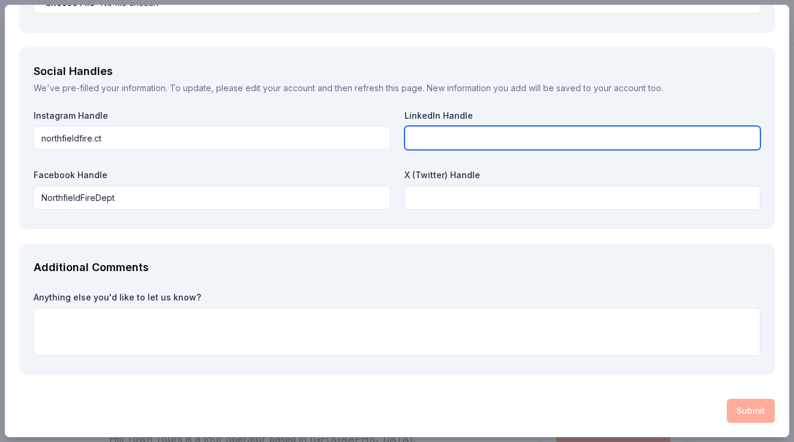
click at [433, 134] on input "text" at bounding box center [583, 138] width 357 height 24
type input "N/A"
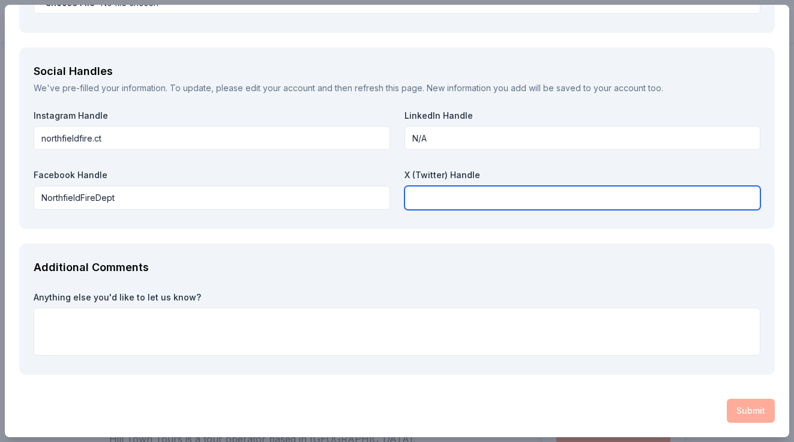
click at [471, 192] on input "text" at bounding box center [583, 198] width 357 height 24
type input "N/A"
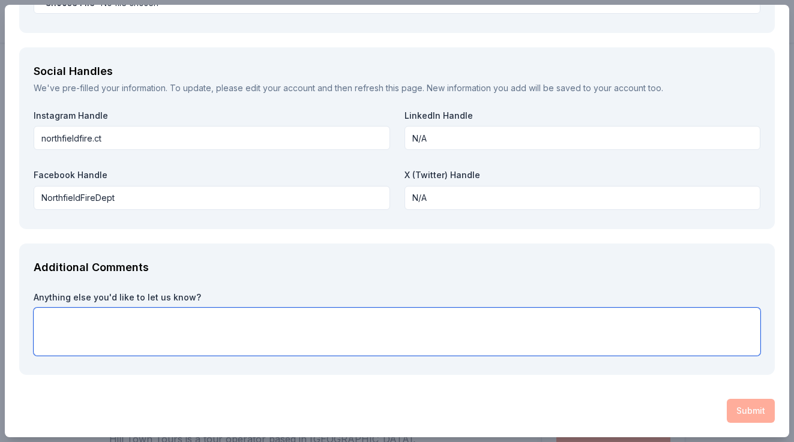
click at [495, 334] on textarea at bounding box center [397, 332] width 727 height 48
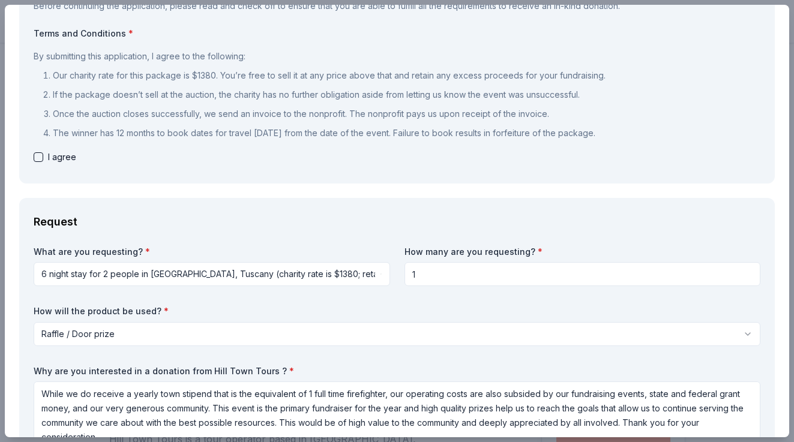
scroll to position [50, 0]
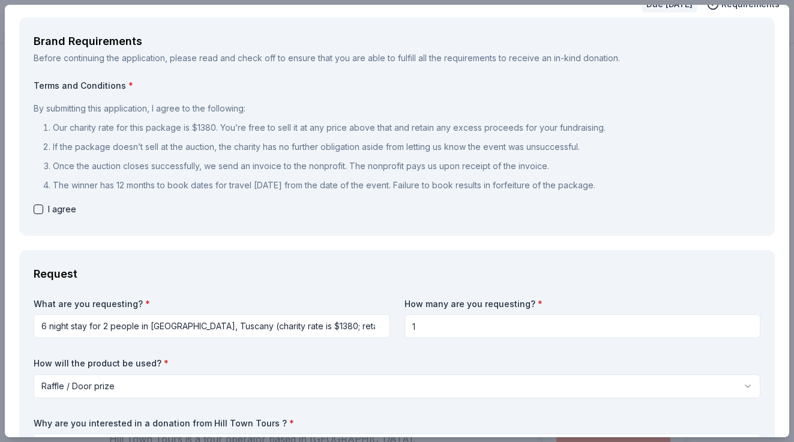
click at [41, 208] on button "button" at bounding box center [39, 210] width 10 height 10
checkbox input "true"
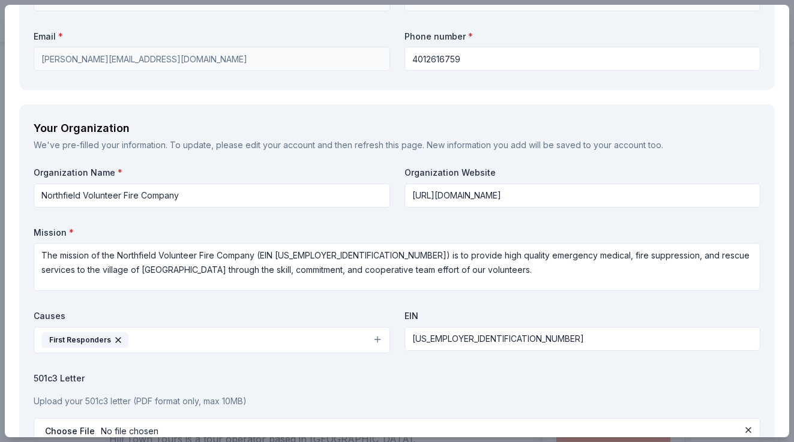
scroll to position [1433, 0]
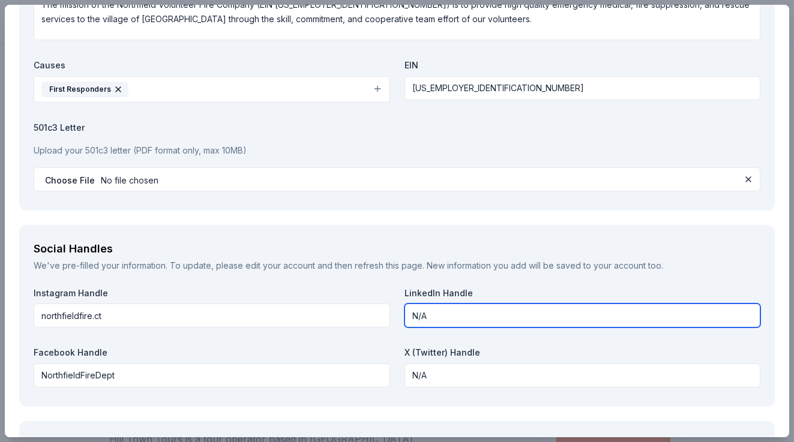
click at [410, 323] on input "N/A" at bounding box center [583, 316] width 357 height 24
type input "N"
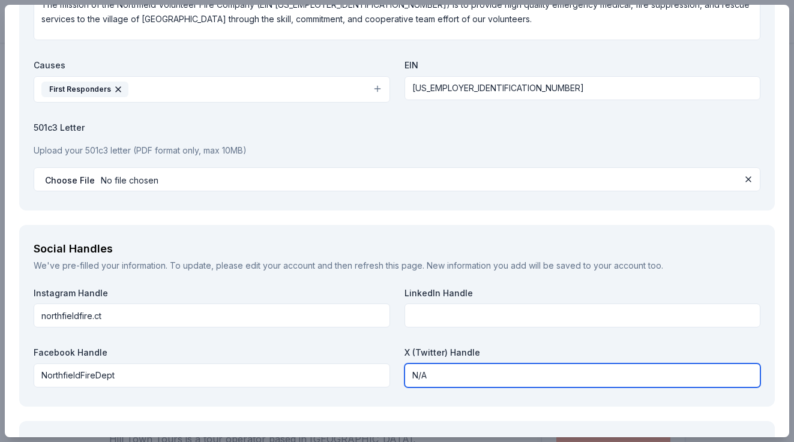
drag, startPoint x: 436, startPoint y: 378, endPoint x: 366, endPoint y: 365, distance: 70.9
click at [366, 365] on div "Instagram Handle northfieldfire.ct LinkedIn Handle Facebook Handle NorthfieldFi…" at bounding box center [397, 340] width 727 height 105
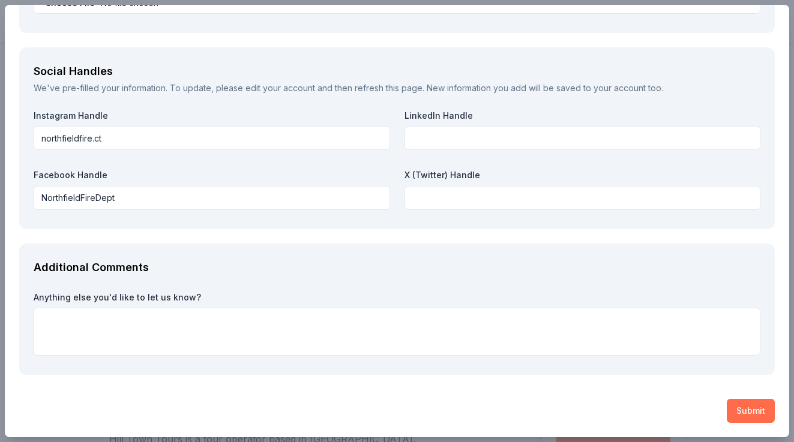
click at [754, 408] on button "Submit" at bounding box center [751, 411] width 48 height 24
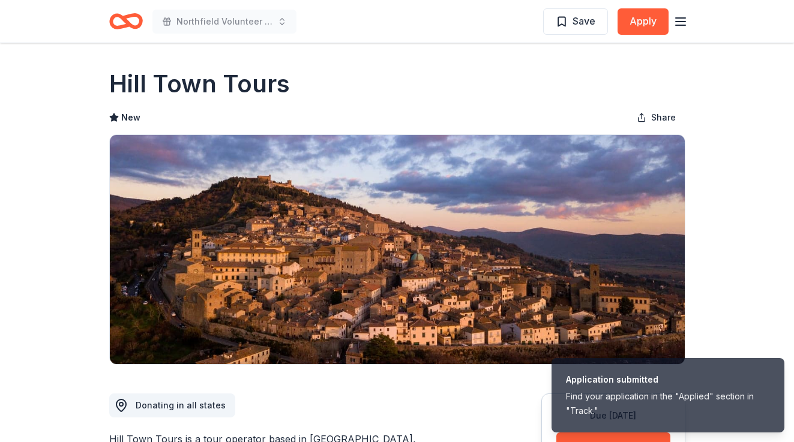
click at [687, 27] on icon "button" at bounding box center [680, 21] width 14 height 14
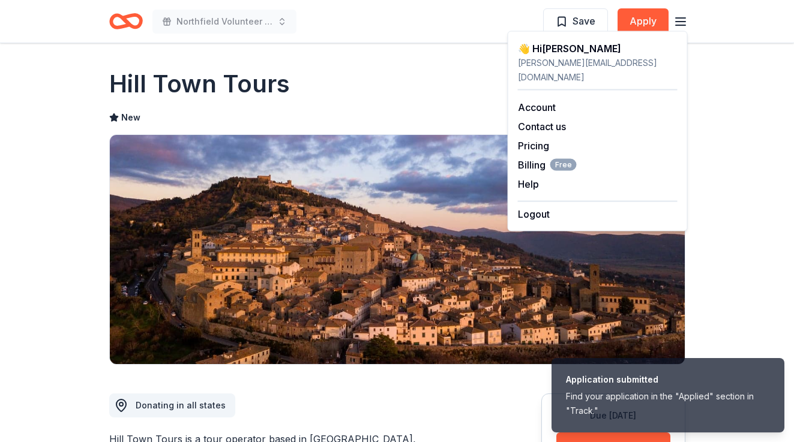
click at [422, 127] on div "New Share" at bounding box center [397, 118] width 576 height 24
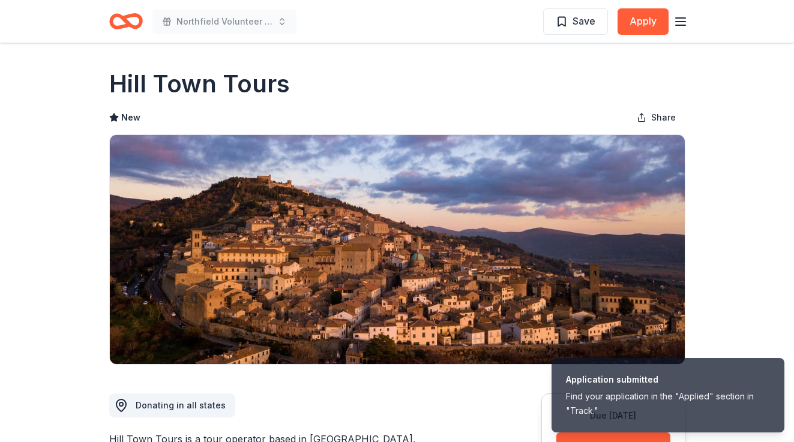
click at [115, 21] on icon "Home" at bounding box center [126, 21] width 34 height 28
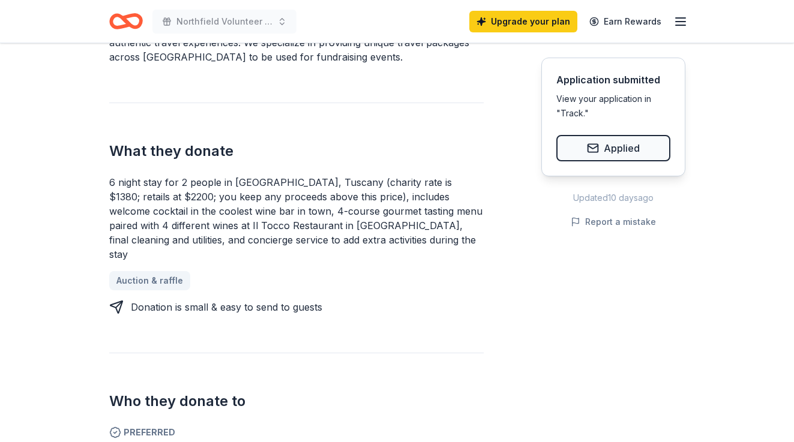
scroll to position [424, 0]
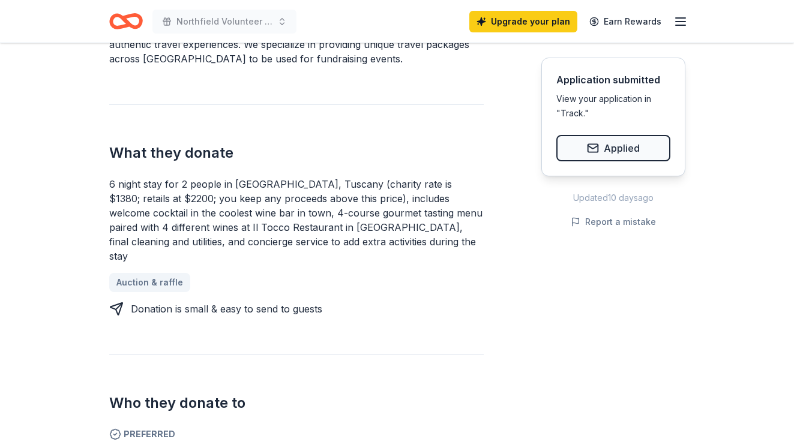
drag, startPoint x: 100, startPoint y: 163, endPoint x: 138, endPoint y: 185, distance: 43.9
click at [137, 185] on div "Hill Town Tours New Share Donating in all states Hill Town Tours is a tour oper…" at bounding box center [397, 388] width 615 height 1538
drag, startPoint x: 327, startPoint y: 185, endPoint x: 49, endPoint y: 151, distance: 279.3
click at [49, 151] on div "Due [DATE] Share Hill Town Tours New Share Donating in all states Hill Town Tou…" at bounding box center [397, 388] width 794 height 1538
drag, startPoint x: 98, startPoint y: 161, endPoint x: 172, endPoint y: 170, distance: 73.8
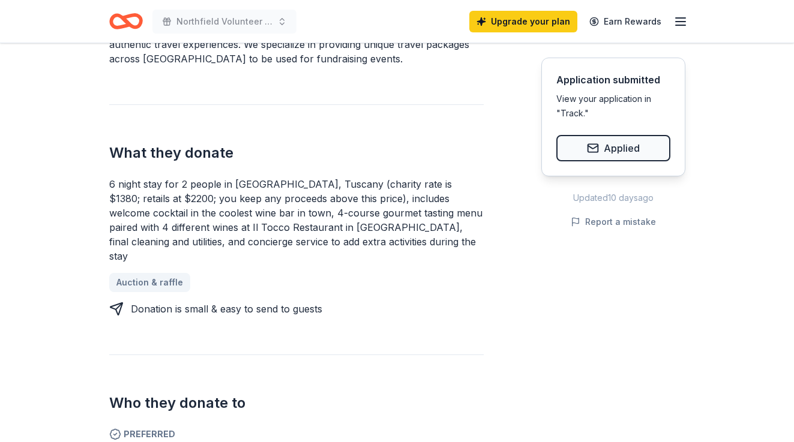
click at [172, 170] on div "Hill Town Tours New Share Donating in all states Hill Town Tours is a tour oper…" at bounding box center [397, 388] width 615 height 1538
click at [128, 177] on div "6 night stay for 2 people in [GEOGRAPHIC_DATA], Tuscany (charity rate is $1380;…" at bounding box center [296, 220] width 375 height 86
drag, startPoint x: 110, startPoint y: 169, endPoint x: 223, endPoint y: 186, distance: 114.2
click at [223, 186] on div "Hill Town Tours New Share Donating in all states Hill Town Tours is a tour oper…" at bounding box center [397, 388] width 615 height 1538
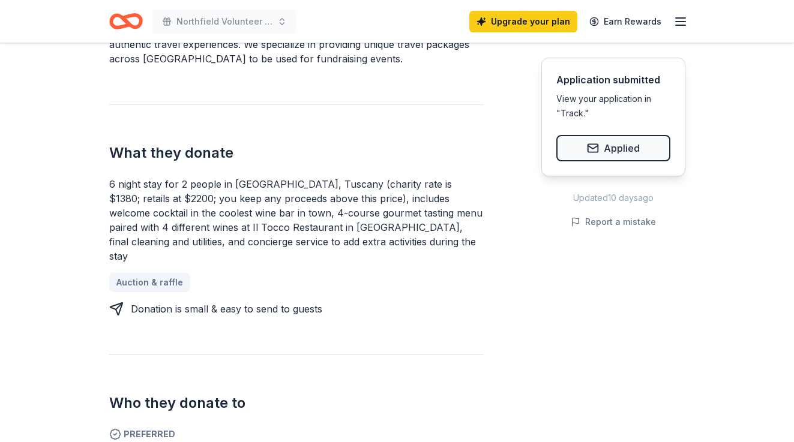
drag, startPoint x: 331, startPoint y: 184, endPoint x: 121, endPoint y: 187, distance: 209.5
click at [121, 187] on div "6 night stay for 2 people in [GEOGRAPHIC_DATA], Tuscany (charity rate is $1380;…" at bounding box center [296, 220] width 375 height 86
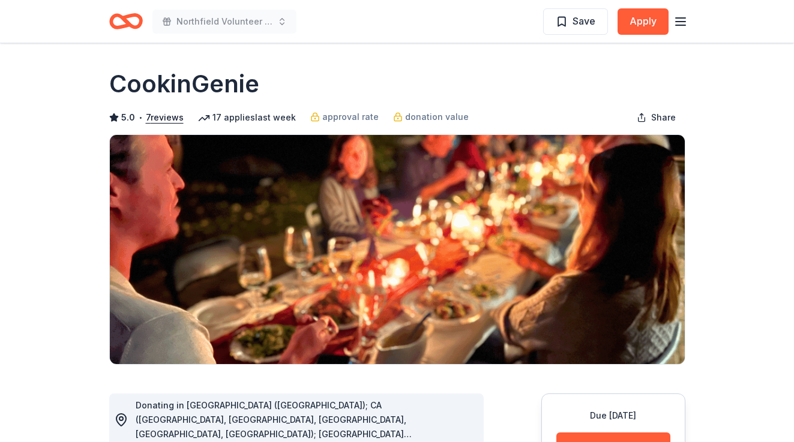
scroll to position [343, 0]
